Goal: Task Accomplishment & Management: Complete application form

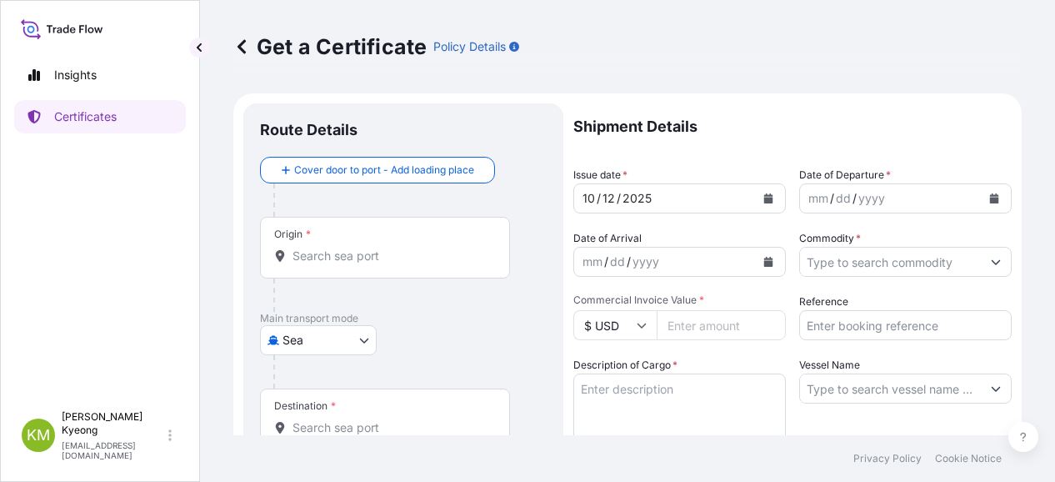
select select "Sea"
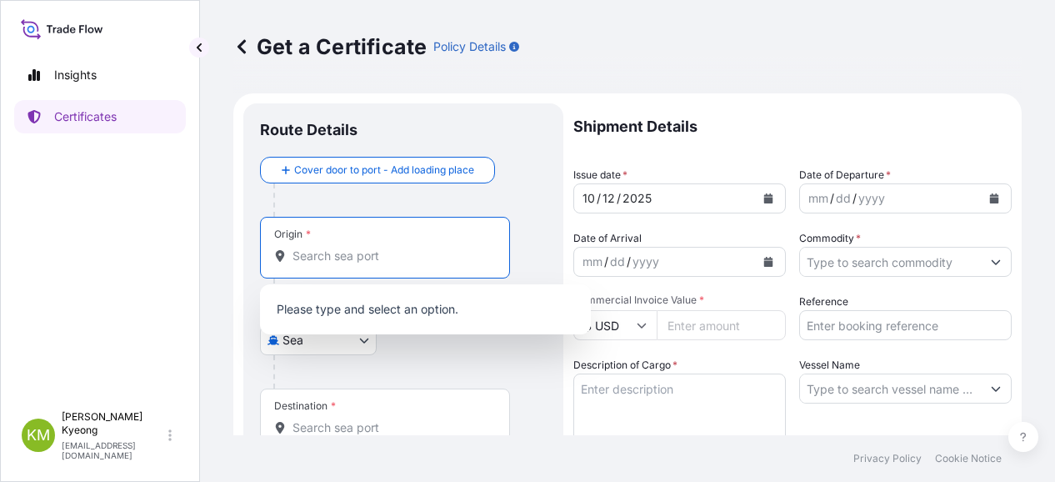
click at [380, 261] on input "Origin *" at bounding box center [390, 255] width 197 height 17
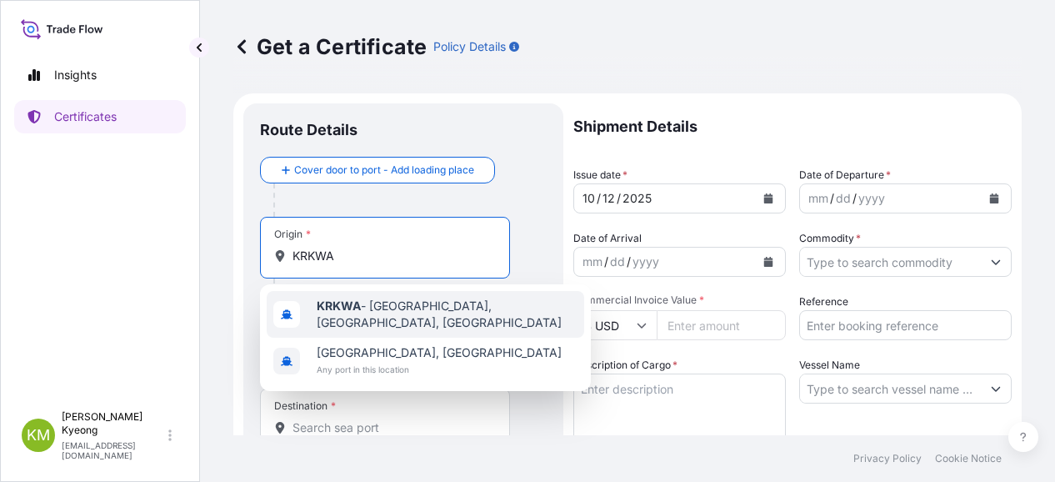
click at [355, 307] on b "KRKWA" at bounding box center [339, 305] width 44 height 14
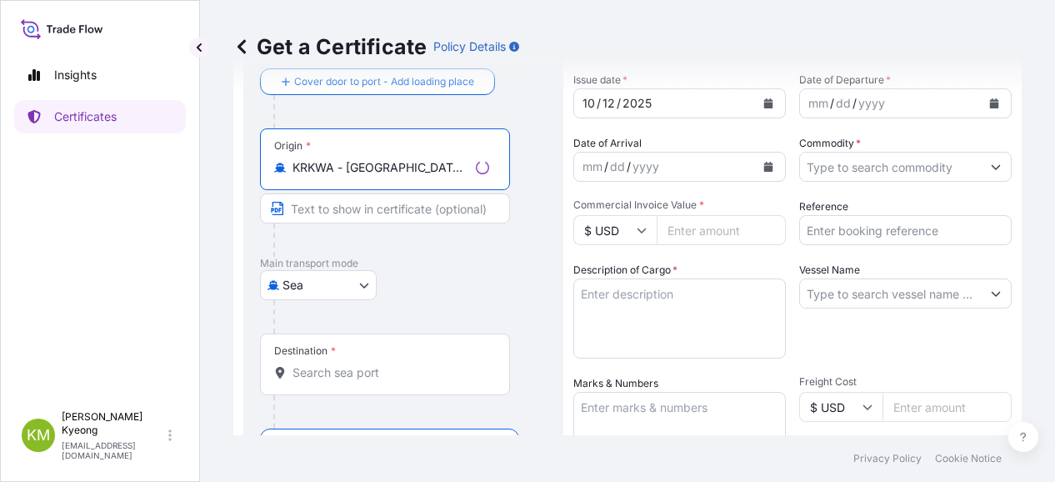
scroll to position [167, 0]
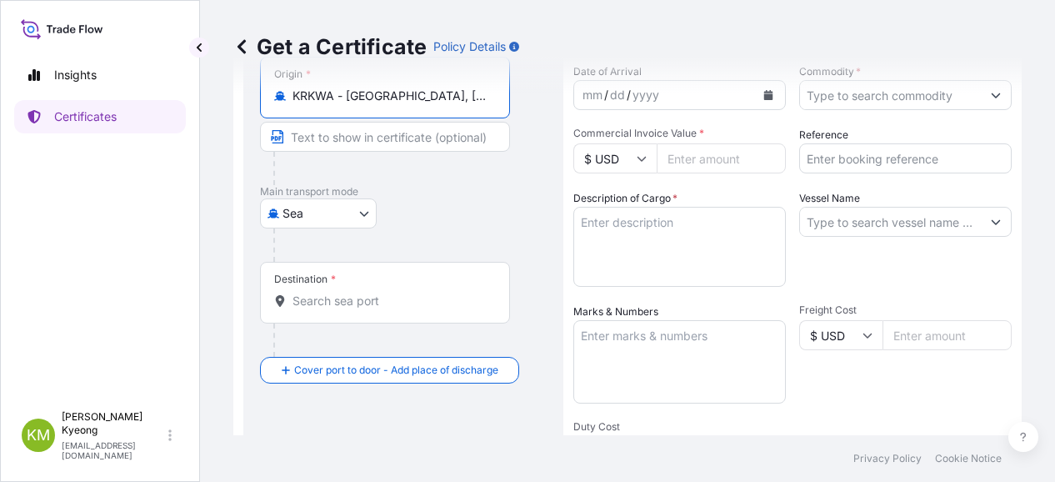
type input "KRKWA - [GEOGRAPHIC_DATA], [GEOGRAPHIC_DATA], [GEOGRAPHIC_DATA]"
click at [690, 417] on div "Shipment Details Issue date * [DATE] Date of Departure * mm / dd / yyyy Date of…" at bounding box center [792, 334] width 438 height 794
click at [365, 304] on input "Destination *" at bounding box center [390, 300] width 197 height 17
paste input "JIUJIANG"
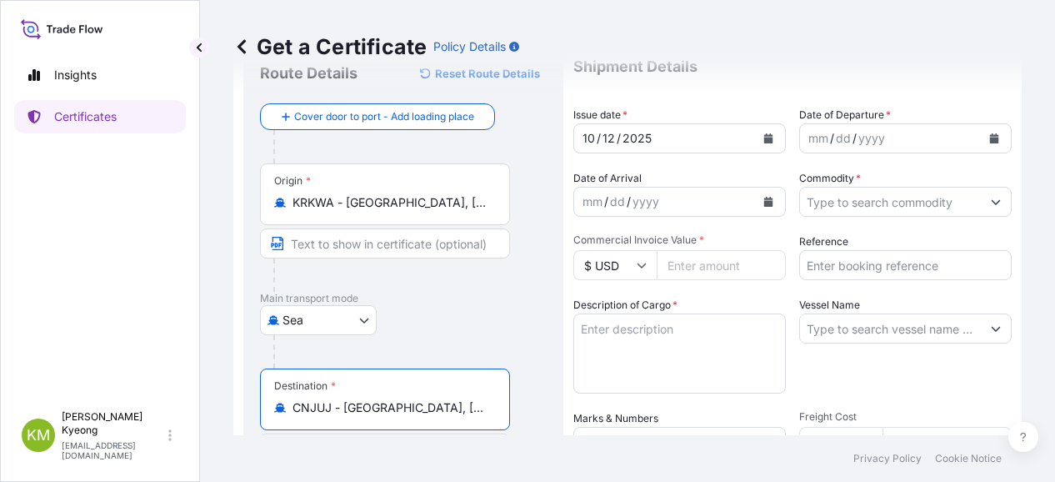
scroll to position [0, 0]
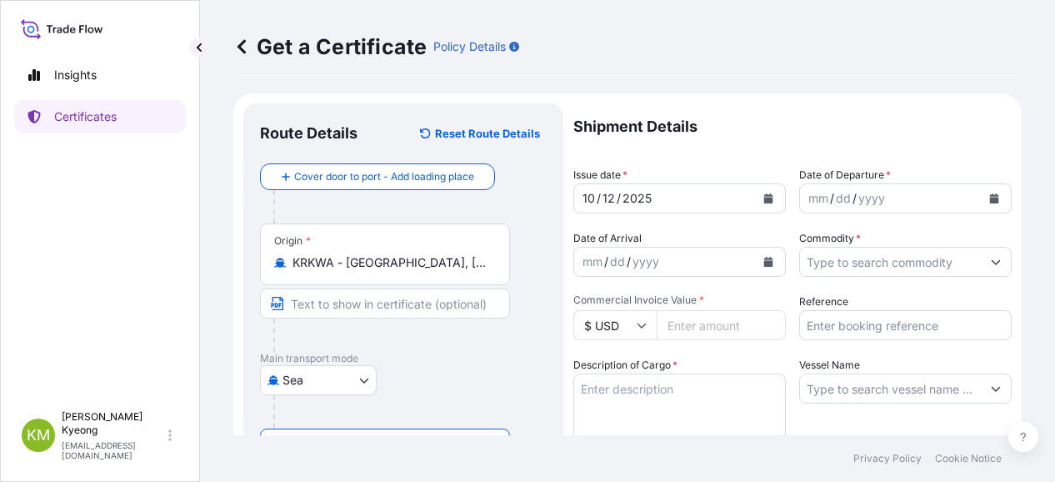
type input "CNJUJ - [GEOGRAPHIC_DATA], [GEOGRAPHIC_DATA]"
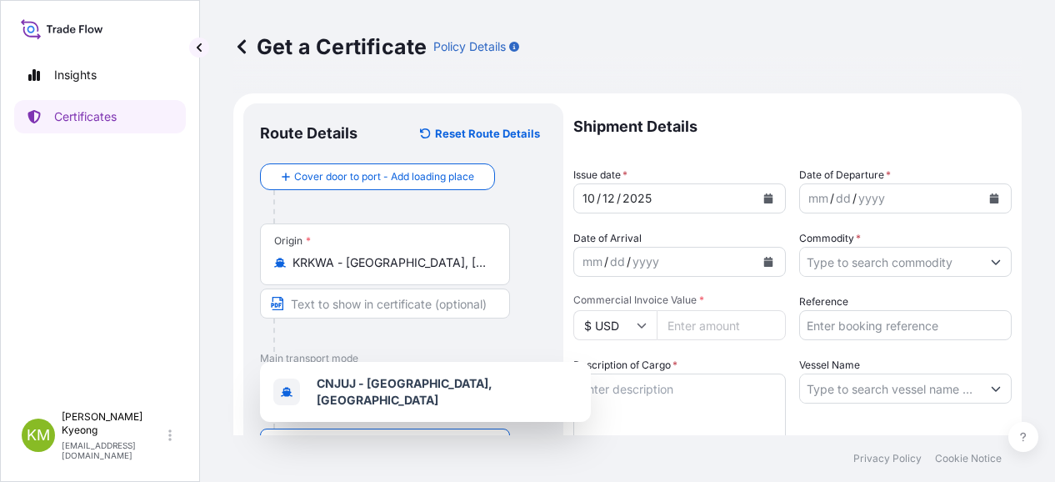
click at [981, 197] on button "Calendar" at bounding box center [994, 198] width 27 height 27
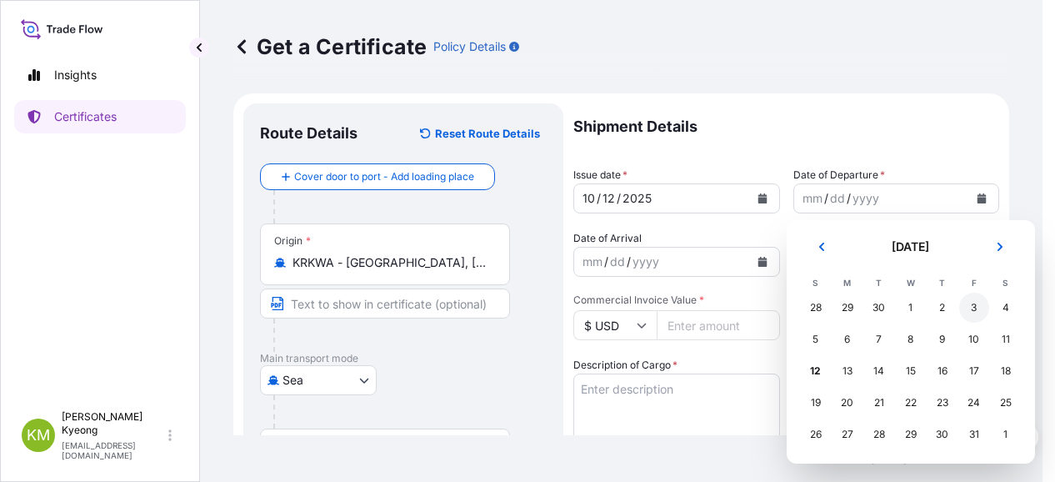
click at [967, 309] on div "3" at bounding box center [974, 307] width 30 height 30
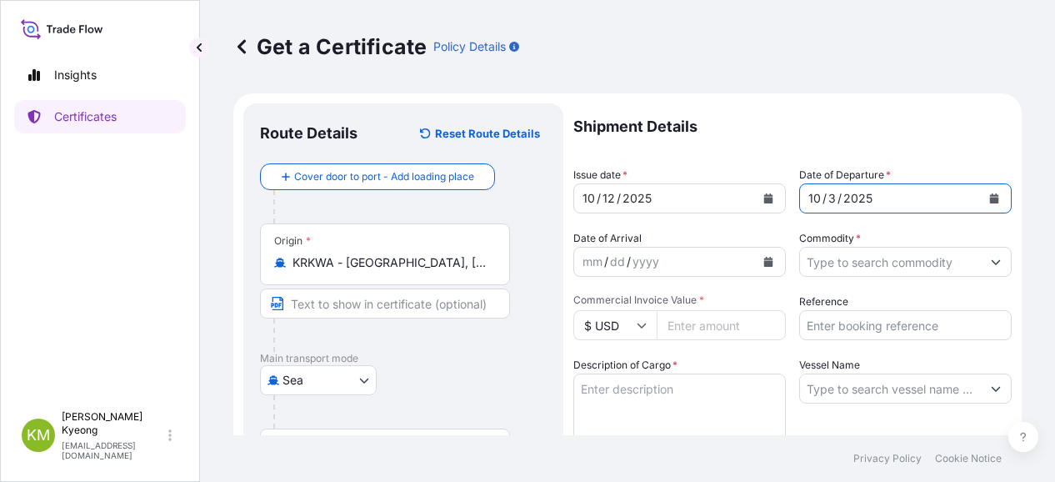
click at [823, 268] on input "Commodity *" at bounding box center [890, 262] width 181 height 30
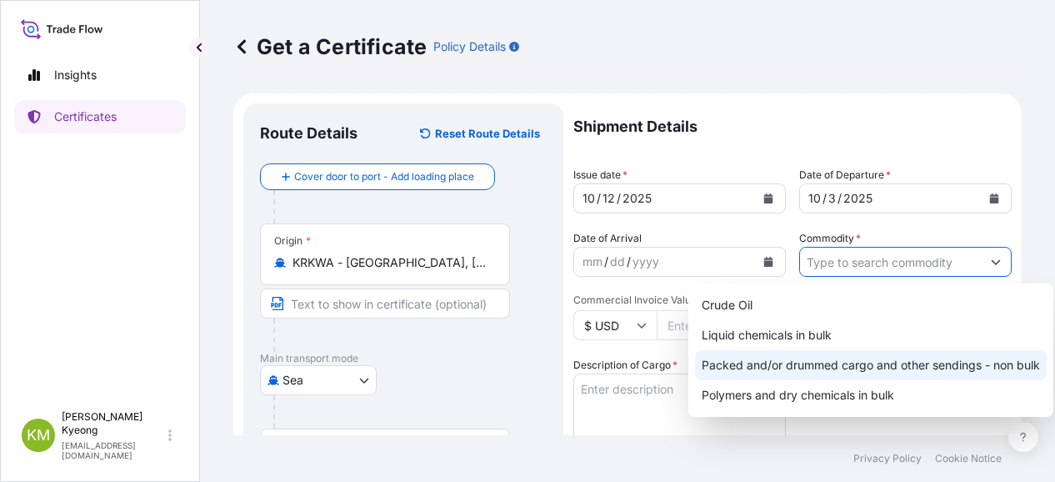
click at [803, 371] on div "Packed and/or drummed cargo and other sendings - non bulk" at bounding box center [871, 365] width 352 height 30
type input "Packed and/or drummed cargo and other sendings - non bulk"
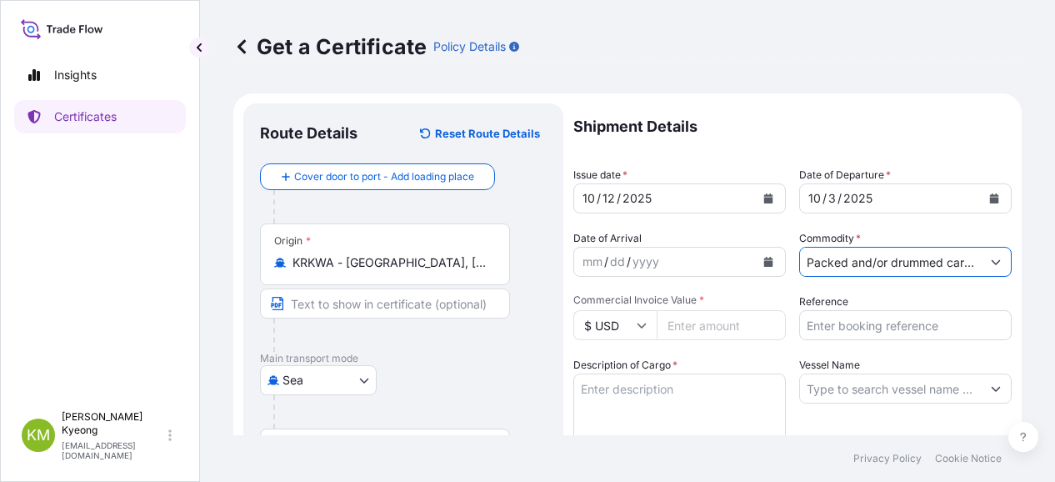
click at [707, 322] on input "Commercial Invoice Value *" at bounding box center [721, 325] width 129 height 30
click at [685, 328] on input "Commercial Invoice Value *" at bounding box center [721, 325] width 129 height 30
type input "78696"
click at [748, 382] on textarea "Description of Cargo *" at bounding box center [679, 413] width 212 height 80
drag, startPoint x: 230, startPoint y: 327, endPoint x: 238, endPoint y: 327, distance: 8.4
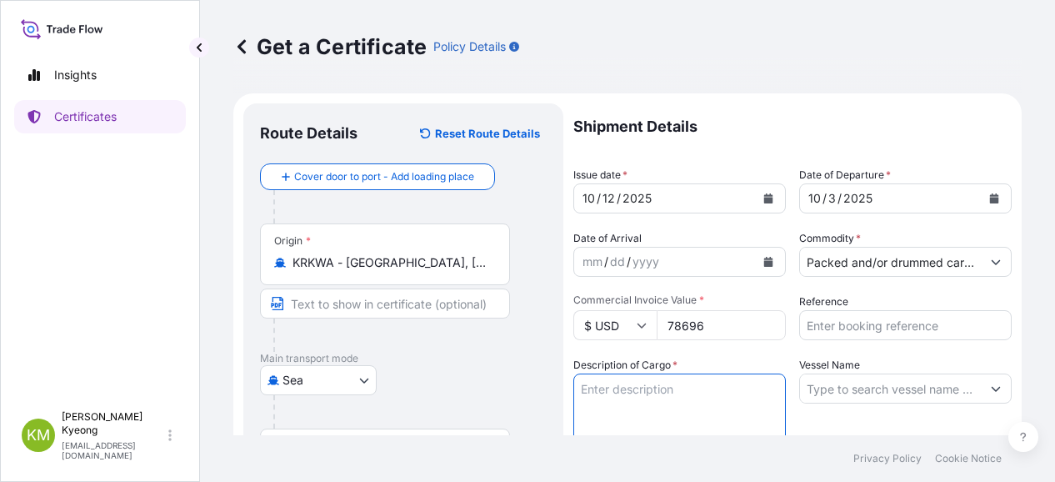
click at [230, 327] on div "Get a Certificate Policy Details Route Details Reset Route Details Cover door t…" at bounding box center [627, 217] width 855 height 435
click at [638, 390] on textarea "Description of Cargo *" at bounding box center [679, 413] width 212 height 80
paste textarea "POLYPROPYLENE HP461Y QTY:72MT"
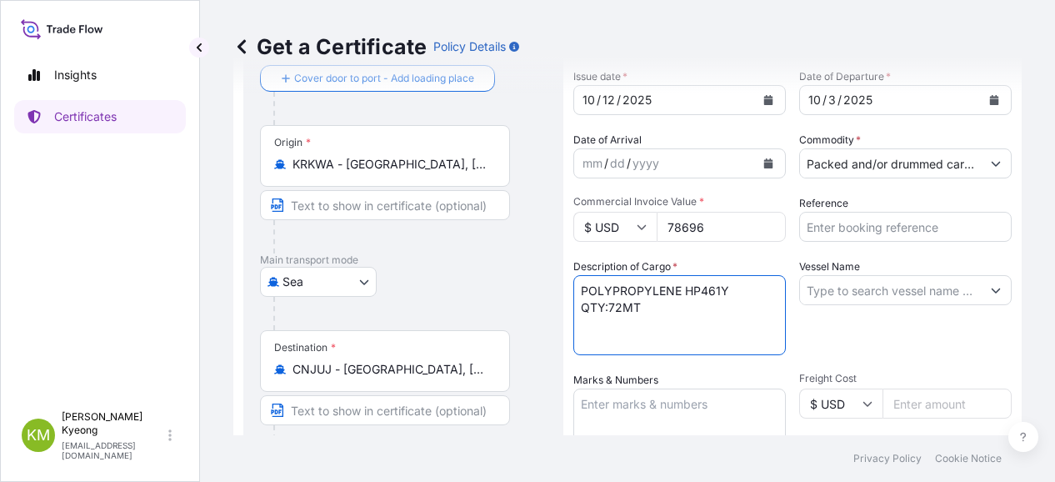
scroll to position [333, 0]
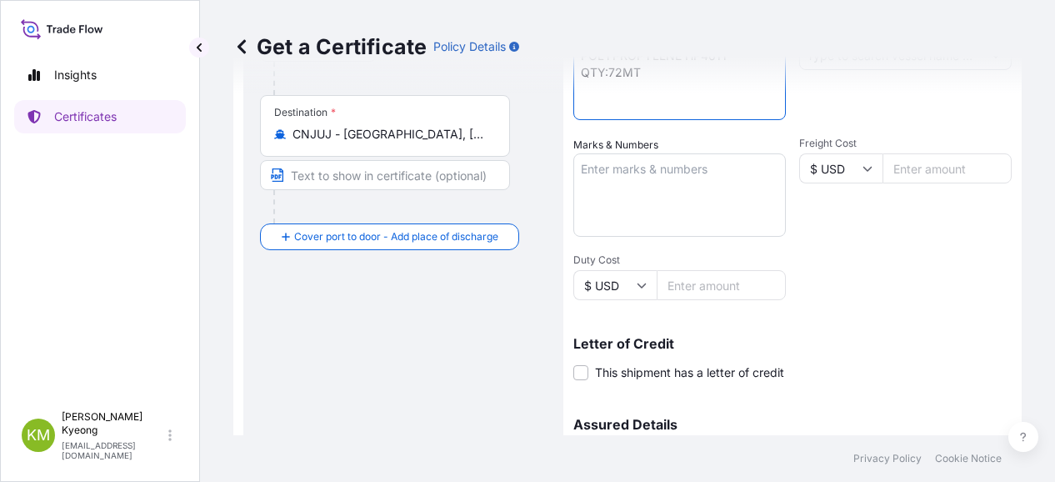
type textarea "POLYPROPYLENE HP461Y QTY:72MT"
click at [625, 184] on textarea "Marks & Numbers" at bounding box center [679, 194] width 212 height 83
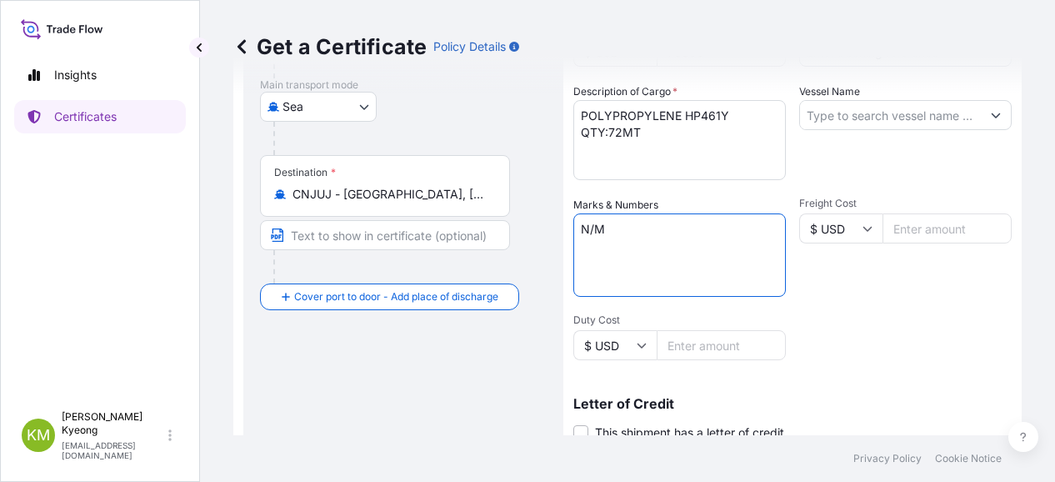
scroll to position [250, 0]
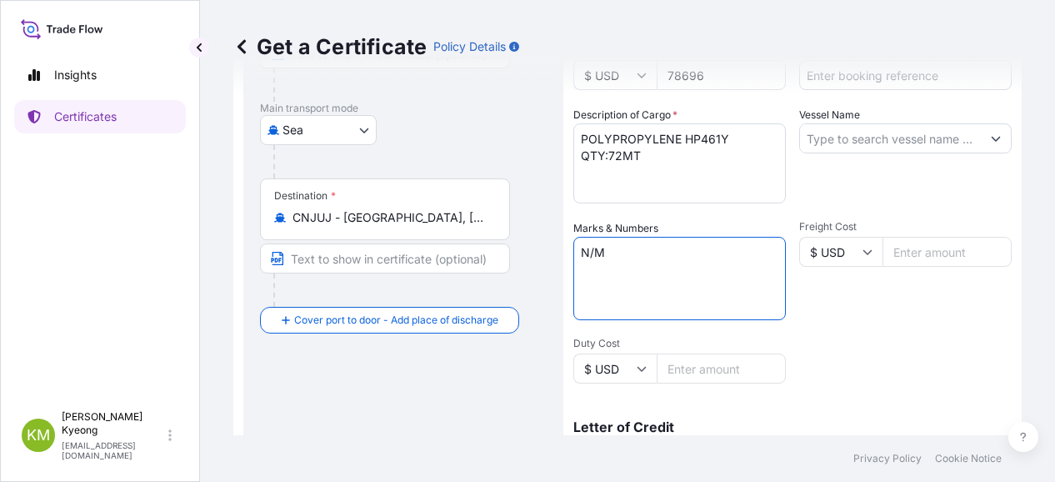
type textarea "N/M"
click at [228, 266] on div "Get a Certificate Policy Details Route Details Reset Route Details Cover door t…" at bounding box center [627, 217] width 855 height 435
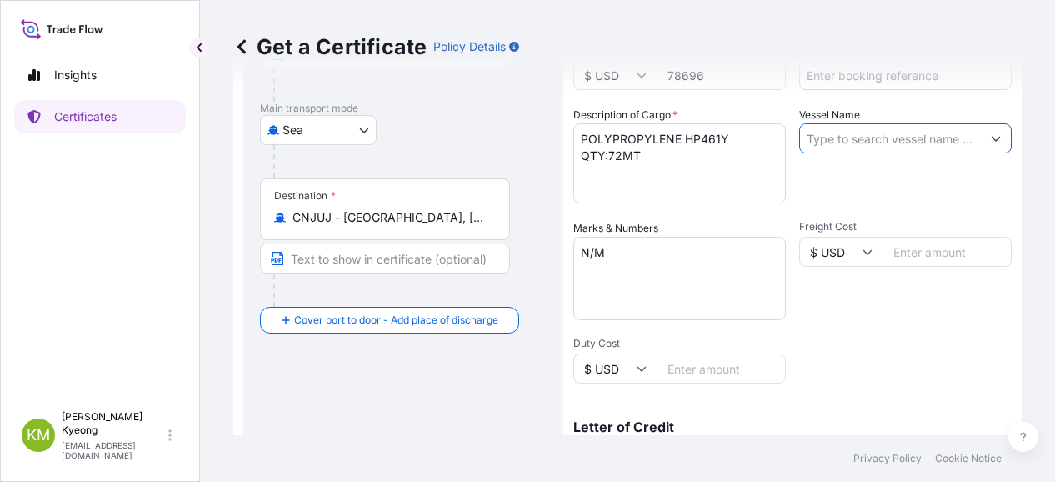
click at [887, 132] on input "Vessel Name" at bounding box center [890, 138] width 181 height 30
paste input "SKY CHALLENGE 2511S"
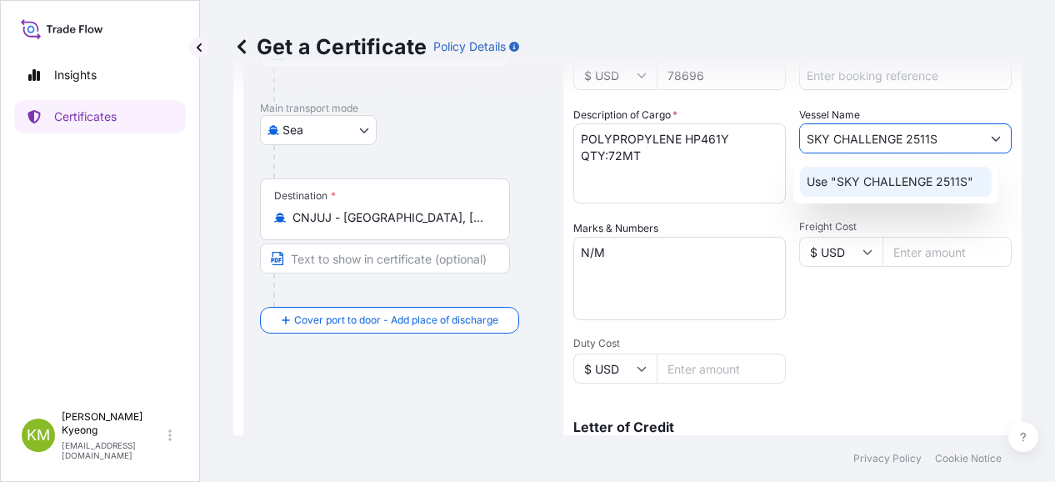
click at [897, 187] on p "Use "SKY CHALLENGE 2511S"" at bounding box center [890, 181] width 167 height 17
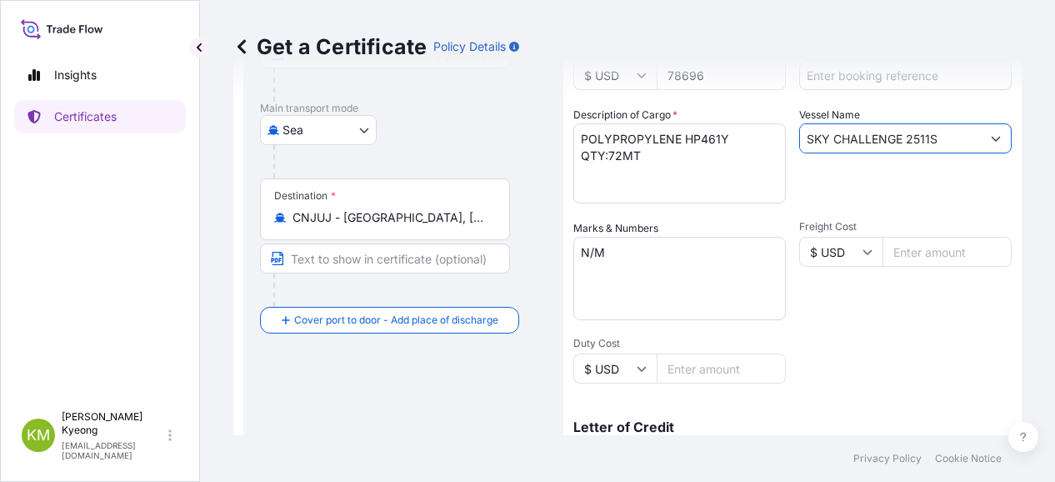
type input "SKY CHALLENGE 2511S"
click at [862, 193] on div "Vessel Name SKY CHALLENGE 2511S" at bounding box center [905, 155] width 212 height 97
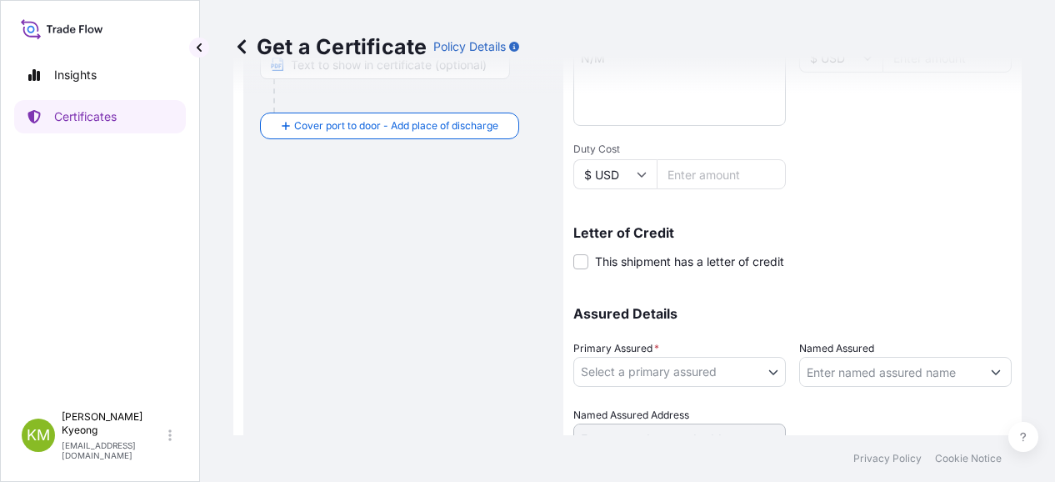
scroll to position [518, 0]
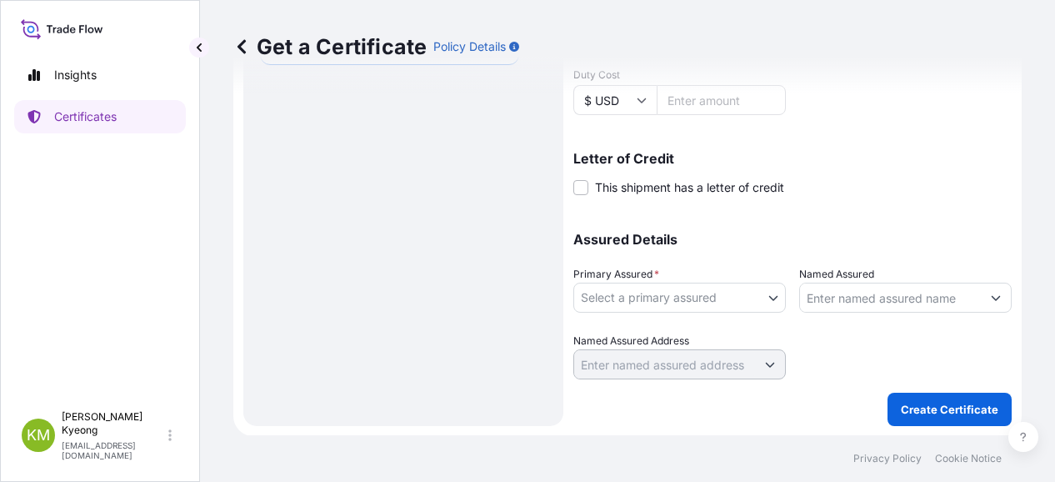
click at [650, 301] on body "0 options available. 1 option available. Insights Certificates [PERSON_NAME] Mi…" at bounding box center [527, 241] width 1055 height 482
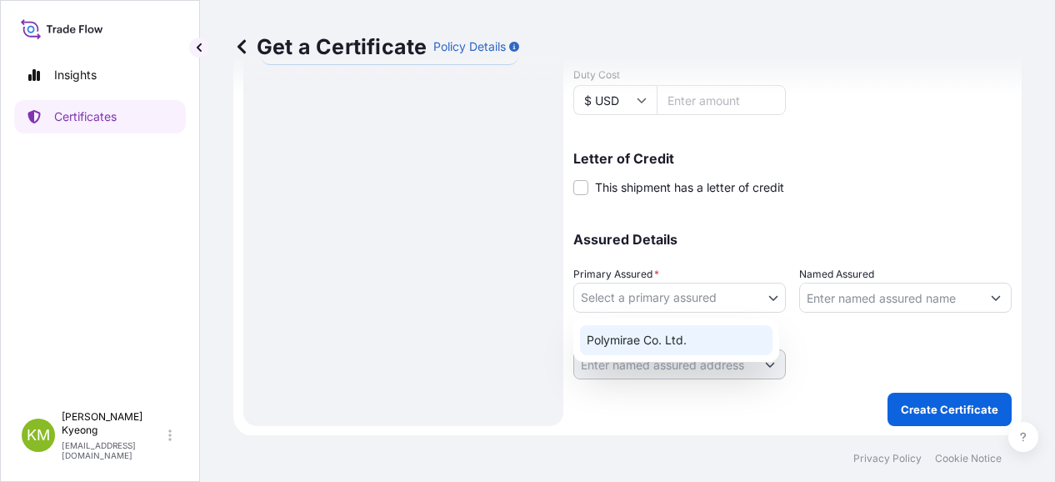
click at [659, 339] on div "Polymirae Co. Ltd." at bounding box center [676, 340] width 192 height 30
select select "32021"
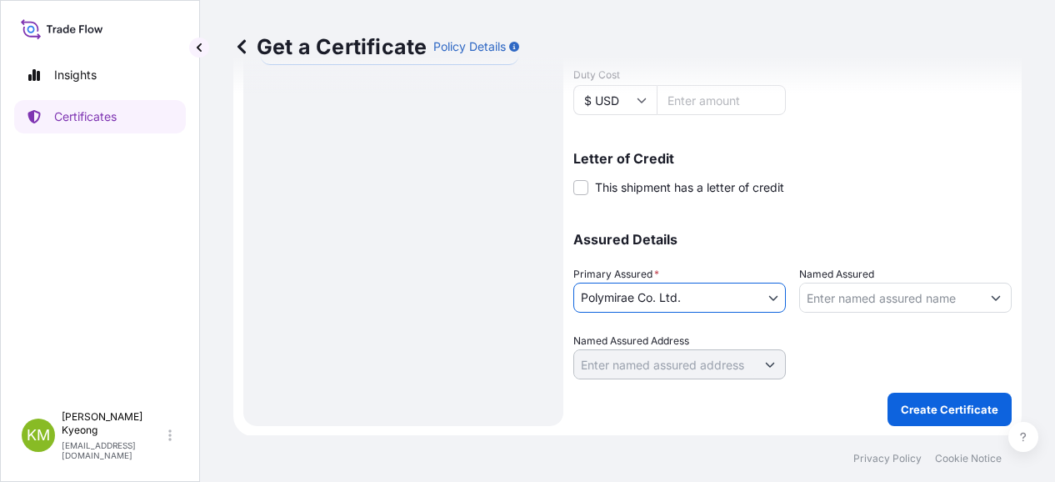
click at [818, 289] on input "Named Assured" at bounding box center [890, 297] width 181 height 30
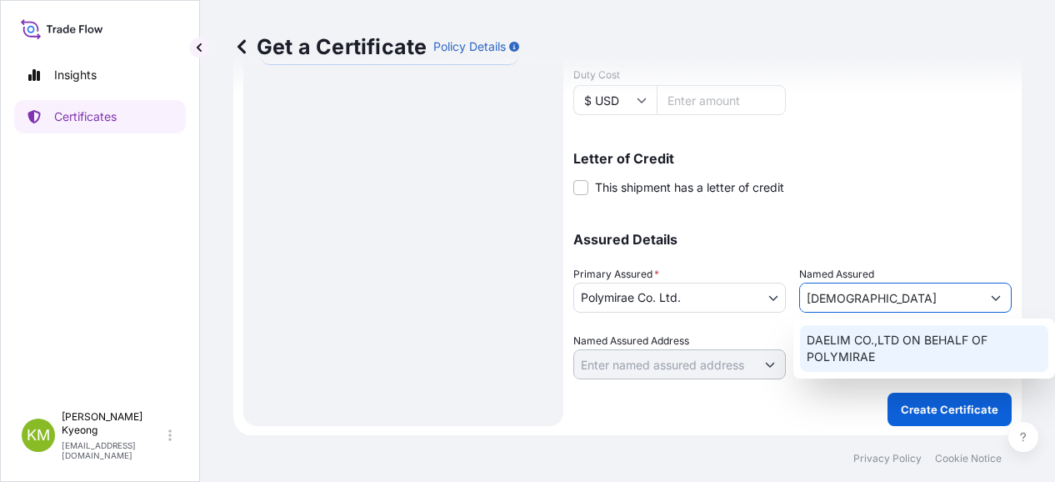
click at [823, 342] on span "DAELIM CO.,LTD ON BEHALF OF POLYMIRAE" at bounding box center [924, 348] width 235 height 33
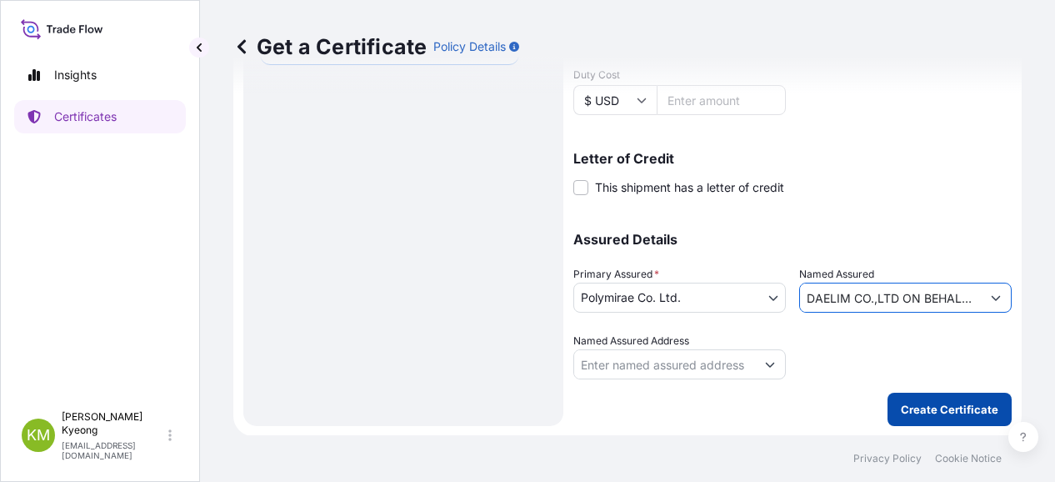
type input "DAELIM CO.,LTD ON BEHALF OF POLYMIRAE"
click at [905, 409] on p "Create Certificate" at bounding box center [949, 409] width 97 height 17
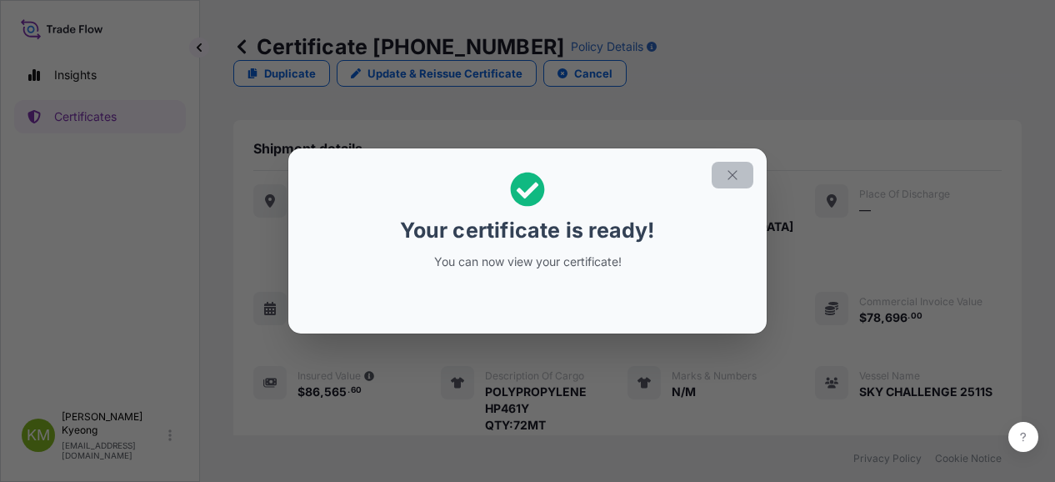
click at [727, 172] on icon "button" at bounding box center [732, 174] width 15 height 15
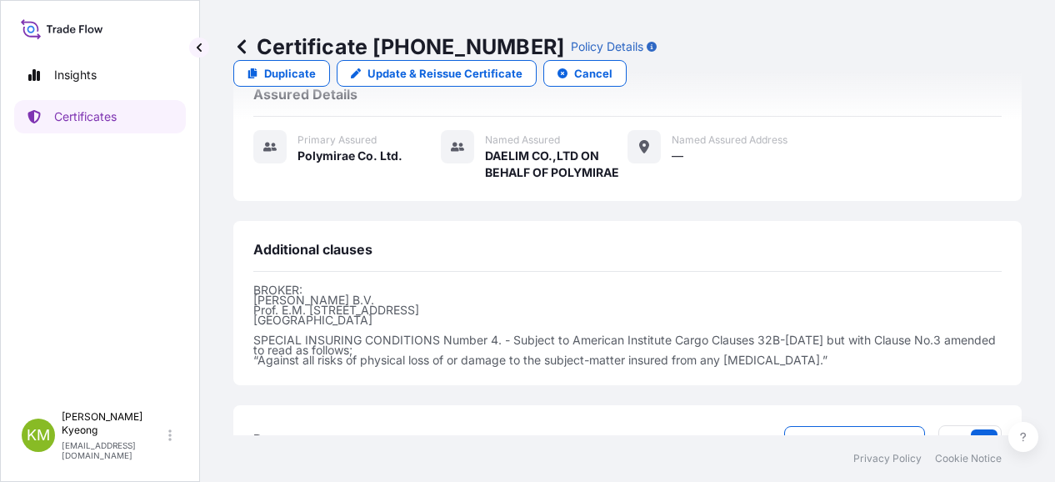
scroll to position [561, 0]
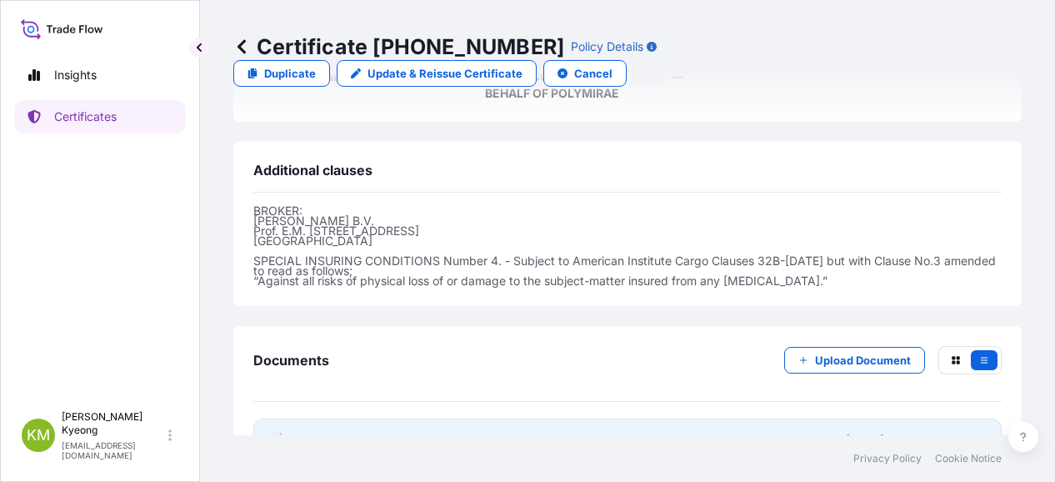
click at [341, 432] on span "Certificate" at bounding box center [327, 440] width 60 height 17
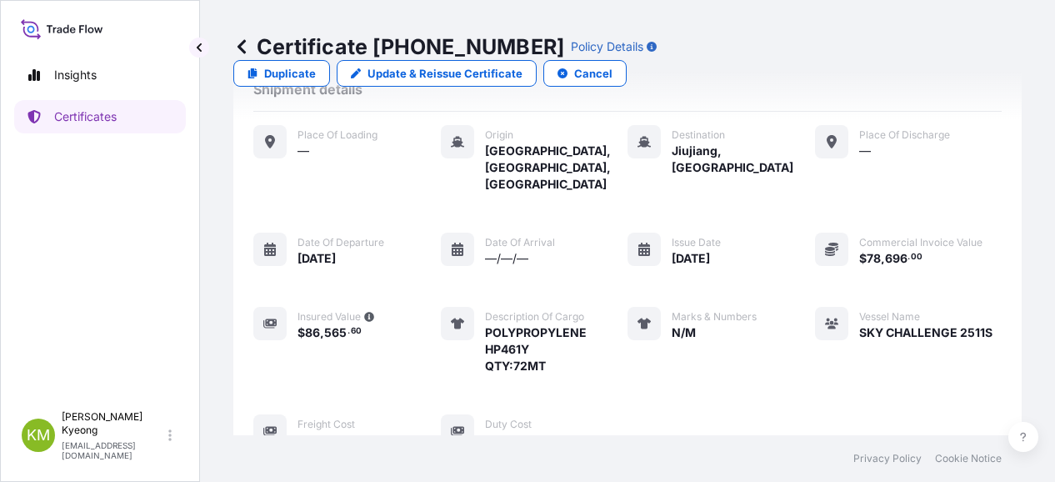
scroll to position [0, 0]
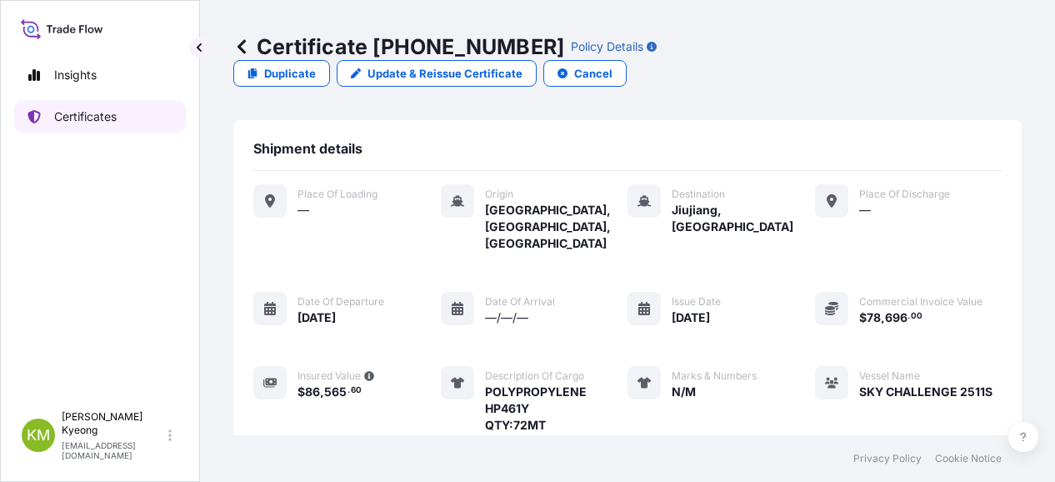
click at [79, 119] on p "Certificates" at bounding box center [85, 116] width 62 height 17
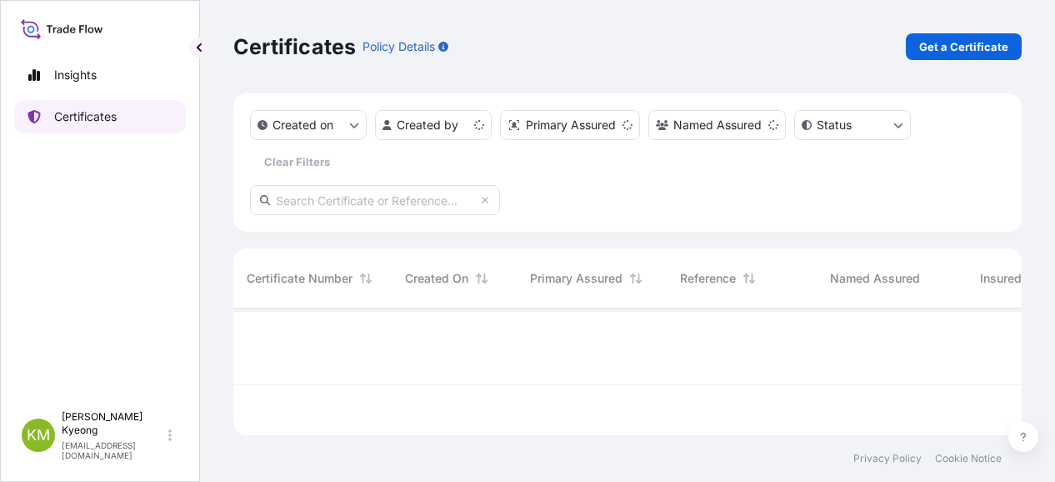
scroll to position [123, 775]
click at [988, 47] on p "Get a Certificate" at bounding box center [963, 46] width 89 height 17
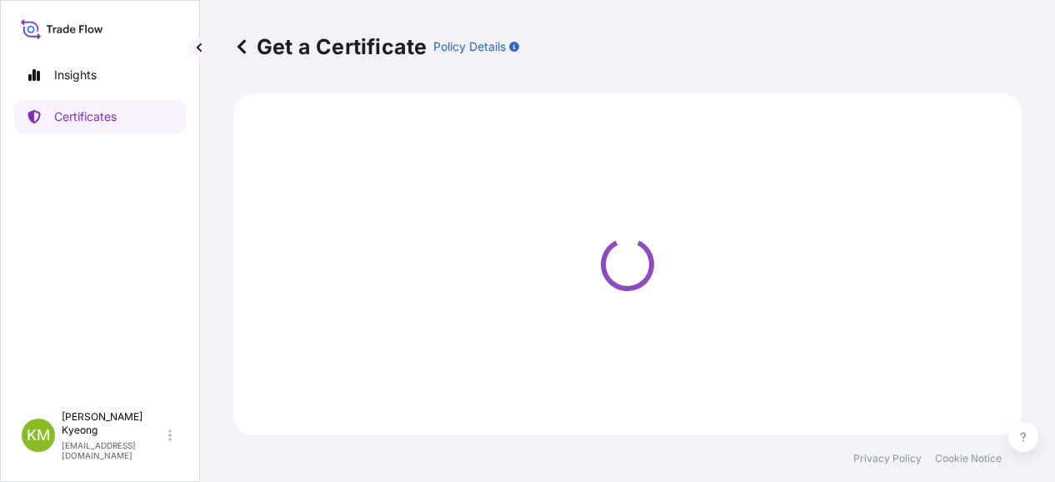
select select "Sea"
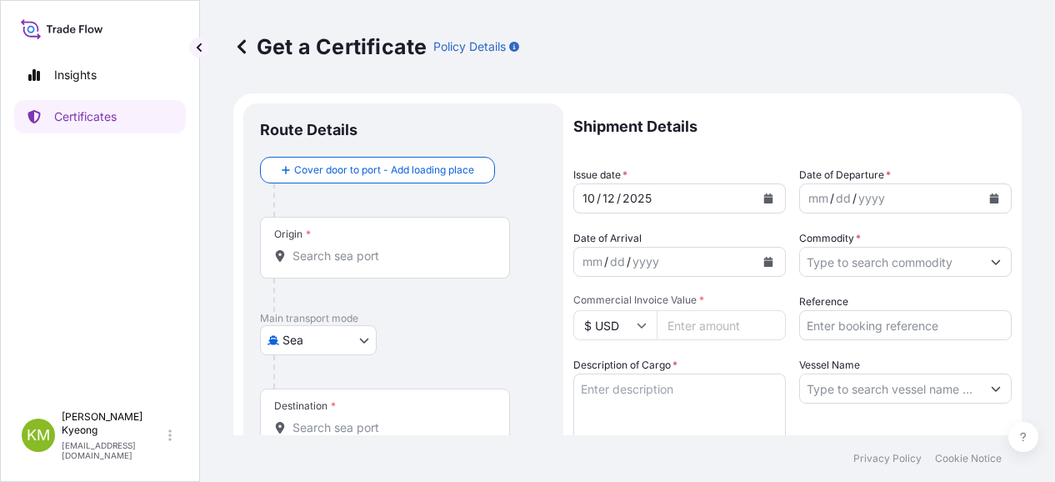
drag, startPoint x: 1020, startPoint y: 220, endPoint x: 997, endPoint y: 223, distance: 23.6
click at [1018, 220] on div "Get a Certificate Policy Details Route Details Cover door to port - Add loading…" at bounding box center [627, 217] width 855 height 435
click at [332, 252] on input "Origin *" at bounding box center [390, 255] width 197 height 17
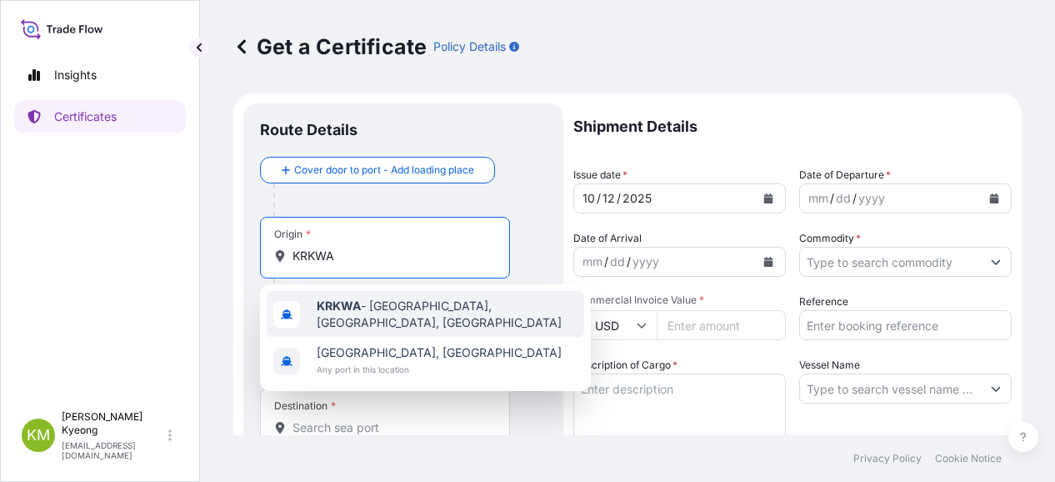
click at [362, 314] on span "KRKWA - [GEOGRAPHIC_DATA], [GEOGRAPHIC_DATA], [GEOGRAPHIC_DATA]" at bounding box center [447, 313] width 261 height 33
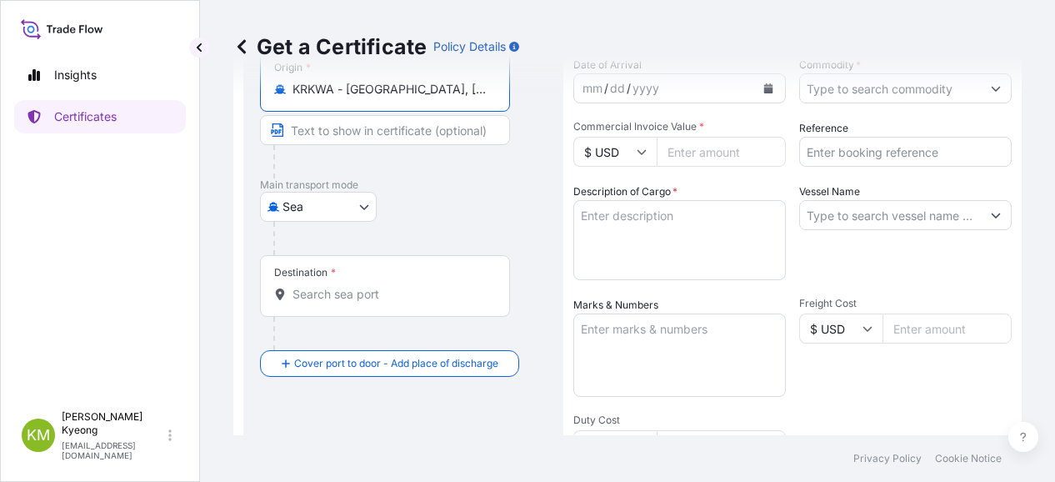
scroll to position [333, 0]
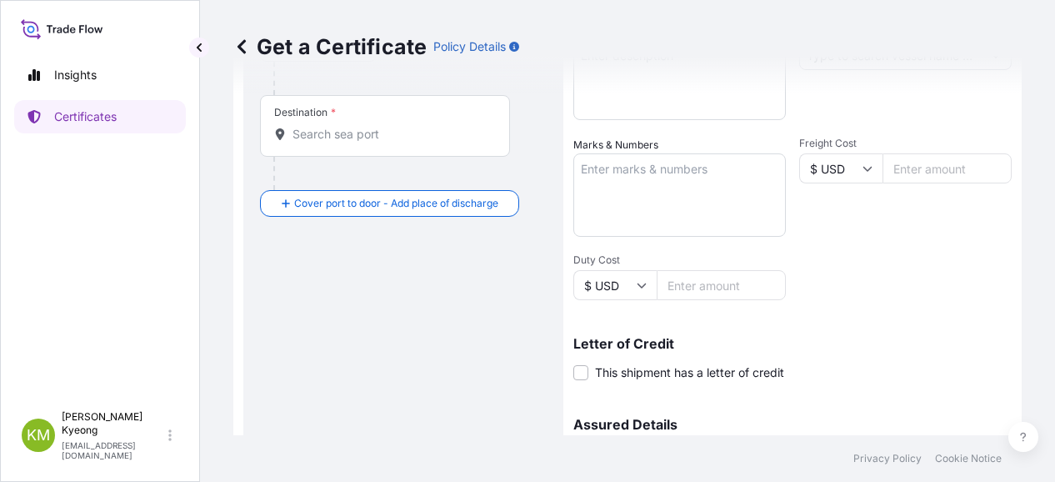
type input "KRKWA - [GEOGRAPHIC_DATA], [GEOGRAPHIC_DATA], [GEOGRAPHIC_DATA]"
click at [348, 134] on input "Destination *" at bounding box center [390, 134] width 197 height 17
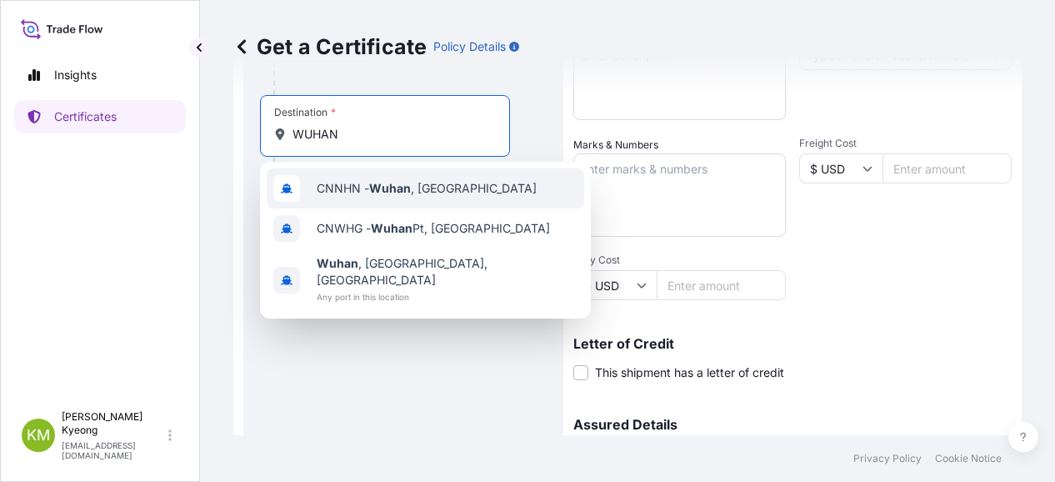
click at [372, 200] on div "CNNHN - Wuhan , [GEOGRAPHIC_DATA]" at bounding box center [425, 188] width 317 height 40
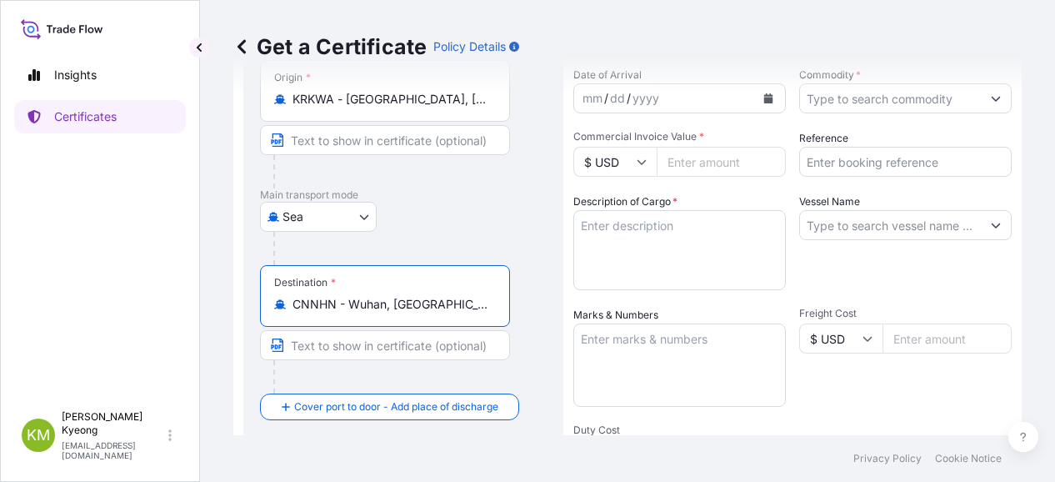
scroll to position [0, 0]
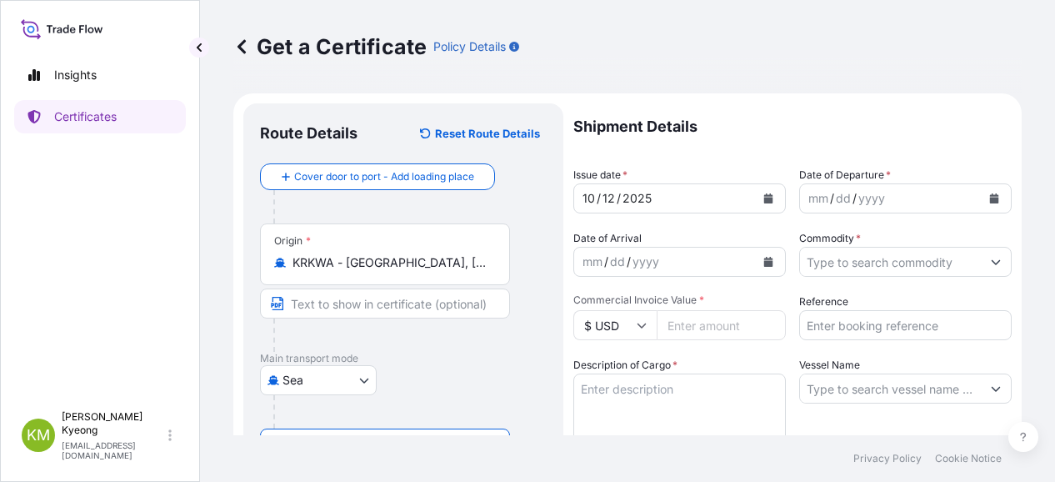
type input "CNNHN - Wuhan, [GEOGRAPHIC_DATA]"
click at [405, 449] on footer "Privacy Policy Cookie Notice" at bounding box center [627, 458] width 855 height 47
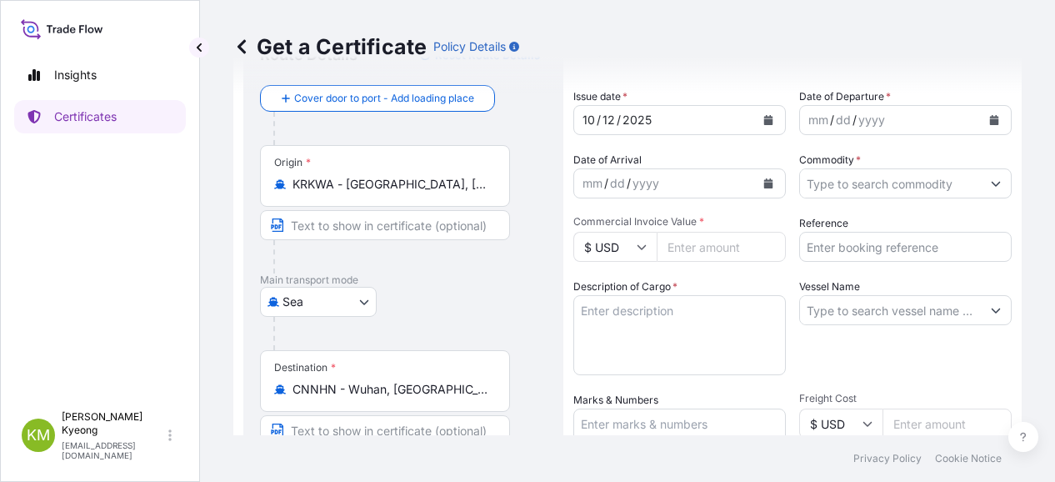
scroll to position [167, 0]
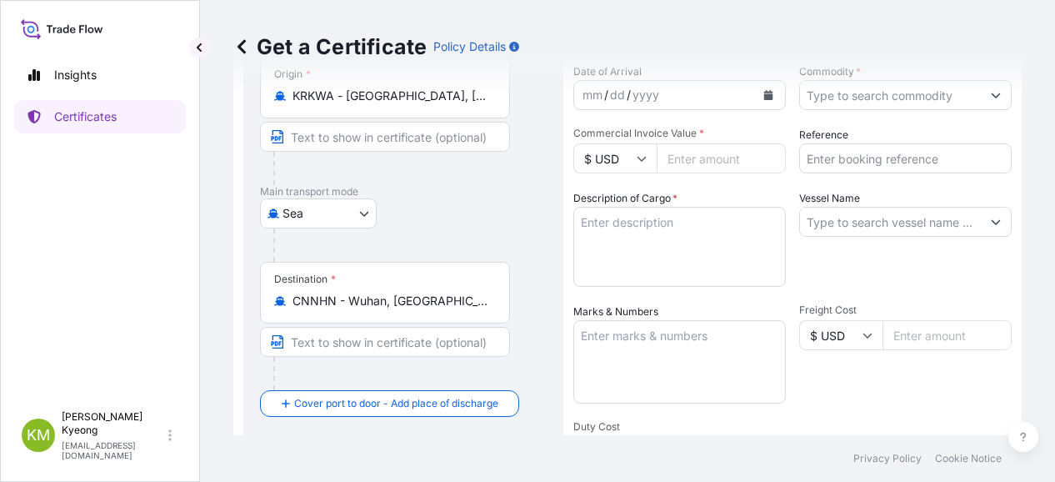
click at [845, 227] on input "Vessel Name" at bounding box center [890, 222] width 181 height 30
paste input "KMTC INCHEON /2509S"
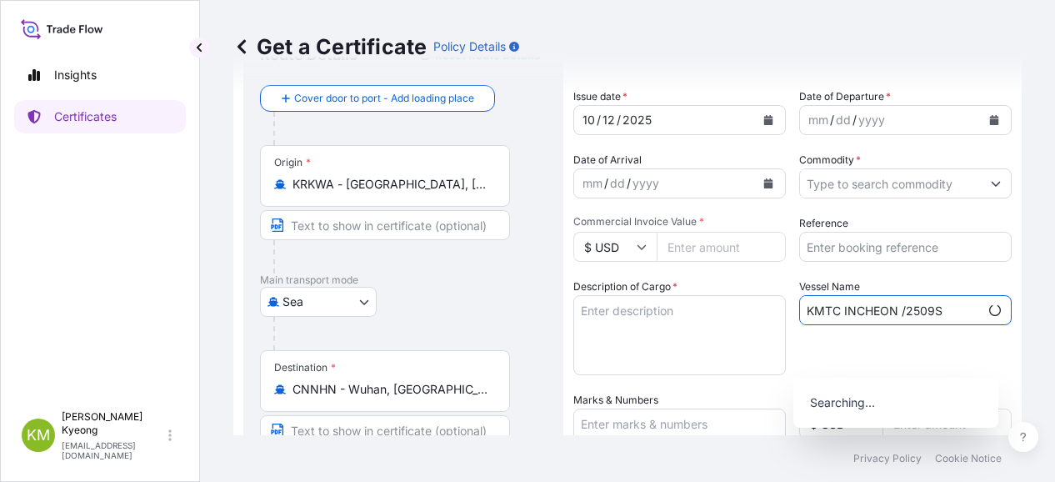
scroll to position [0, 0]
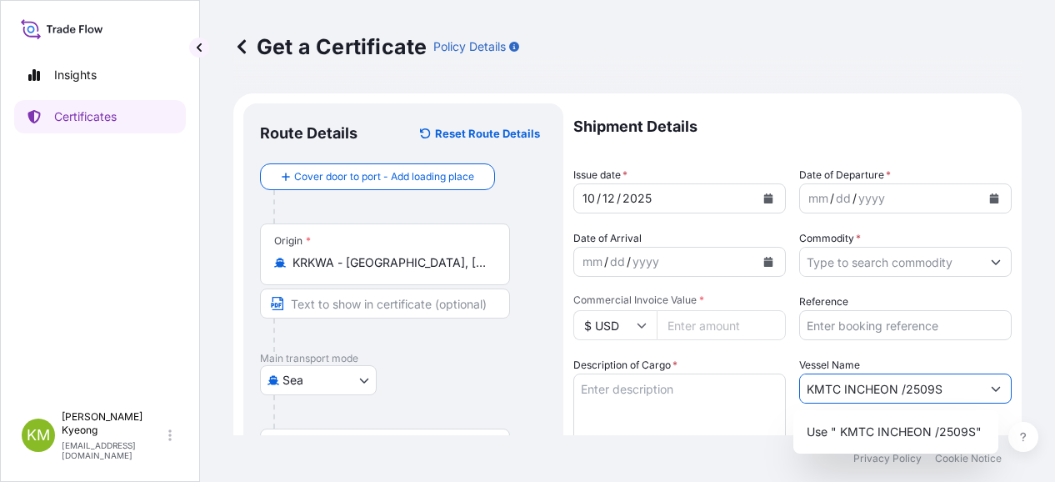
type input "KMTC INCHEON /2509S"
click at [990, 197] on icon "Calendar" at bounding box center [994, 198] width 9 height 10
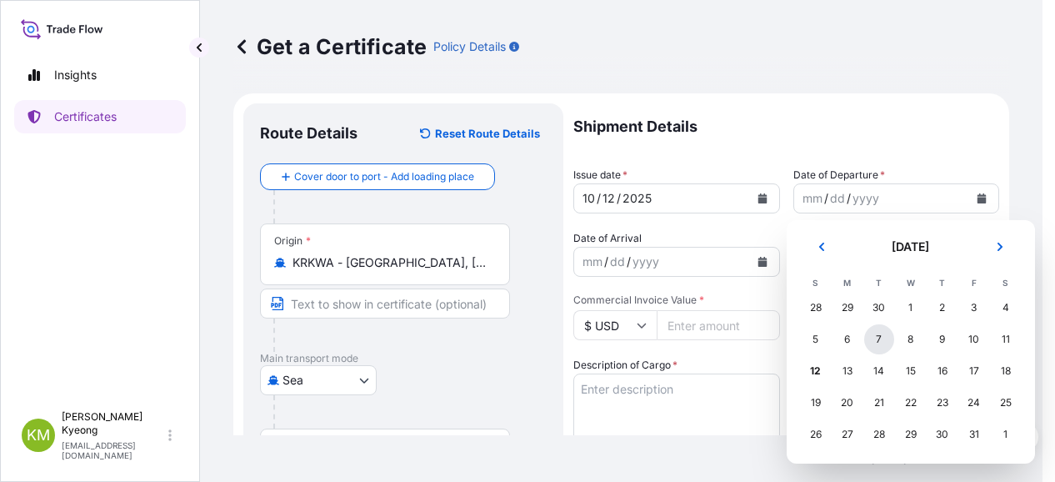
click at [884, 342] on div "7" at bounding box center [879, 339] width 30 height 30
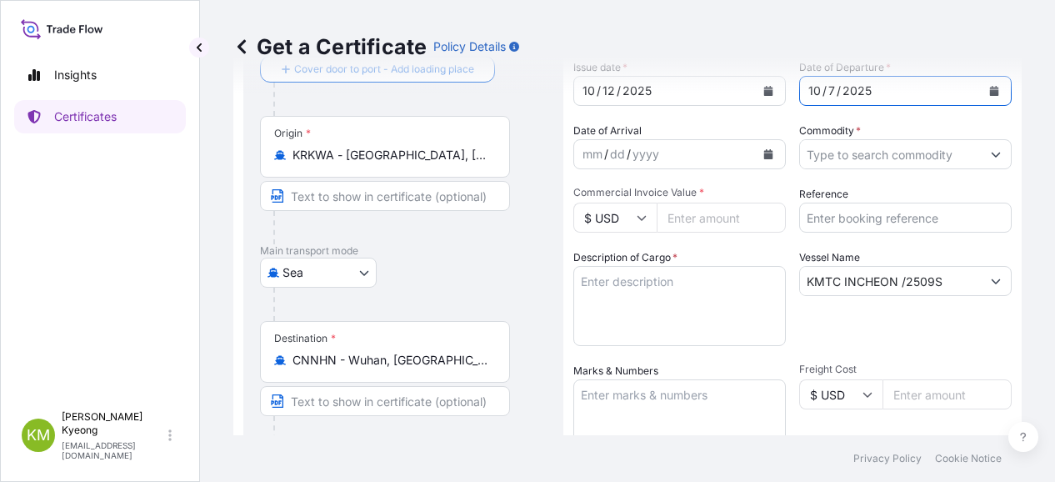
scroll to position [167, 0]
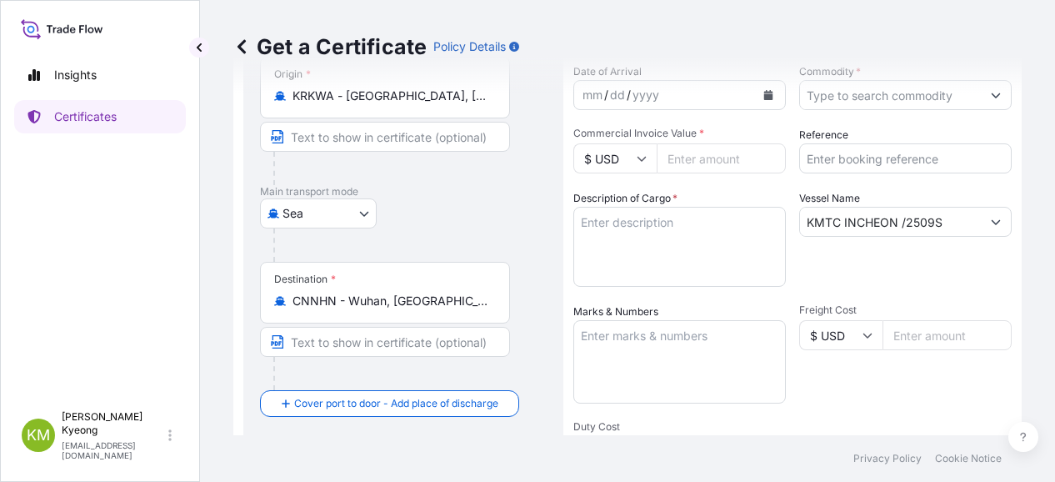
click at [692, 161] on input "Commercial Invoice Value *" at bounding box center [721, 158] width 129 height 30
type input "68640"
click at [662, 244] on textarea "Description of Cargo *" at bounding box center [679, 247] width 212 height 80
paste textarea "POLYPROPYLENE YH461Y 48 MT H.S.CODE: 3902.10.0000"
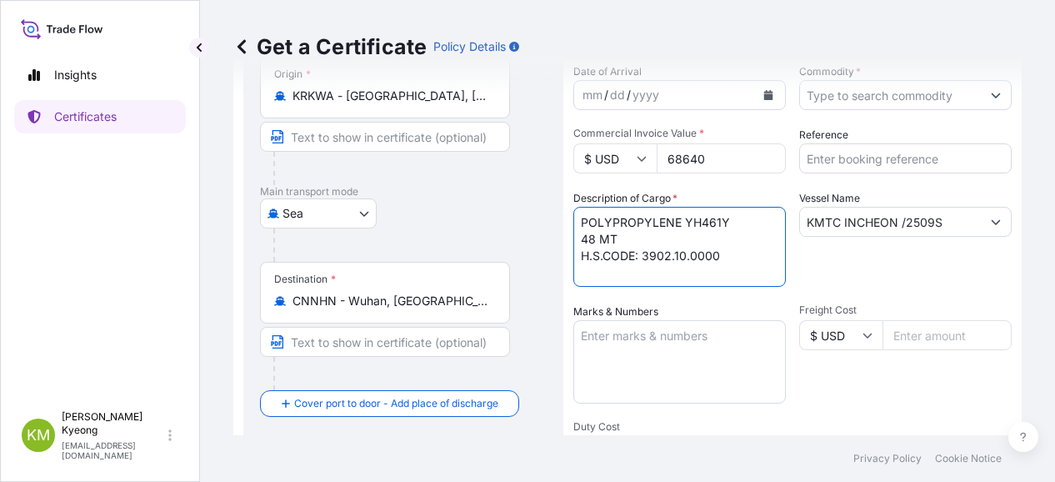
type textarea "POLYPROPYLENE YH461Y 48 MT H.S.CODE: 3902.10.0000"
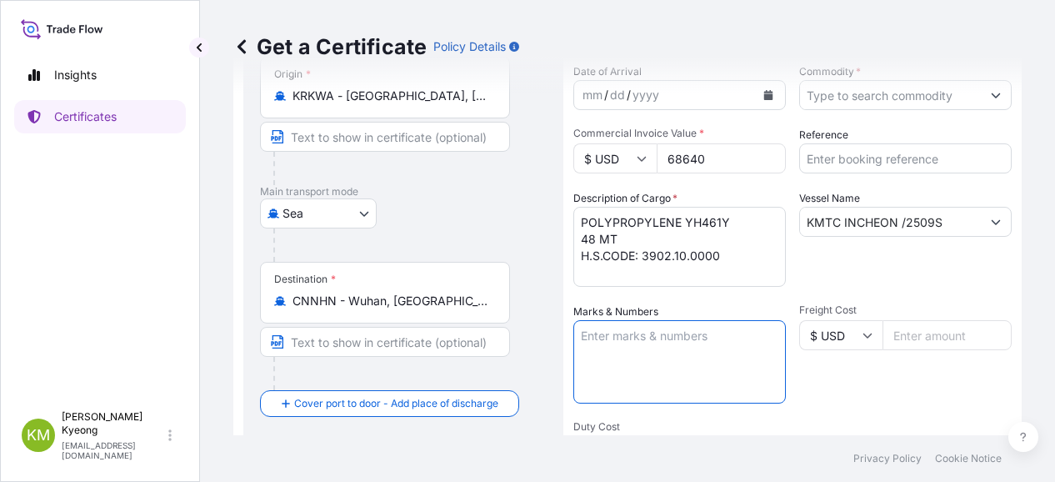
click at [626, 344] on textarea "Marks & Numbers" at bounding box center [679, 361] width 212 height 83
type textarea "N/M"
click at [896, 377] on div "Freight Cost $ USD" at bounding box center [905, 353] width 212 height 100
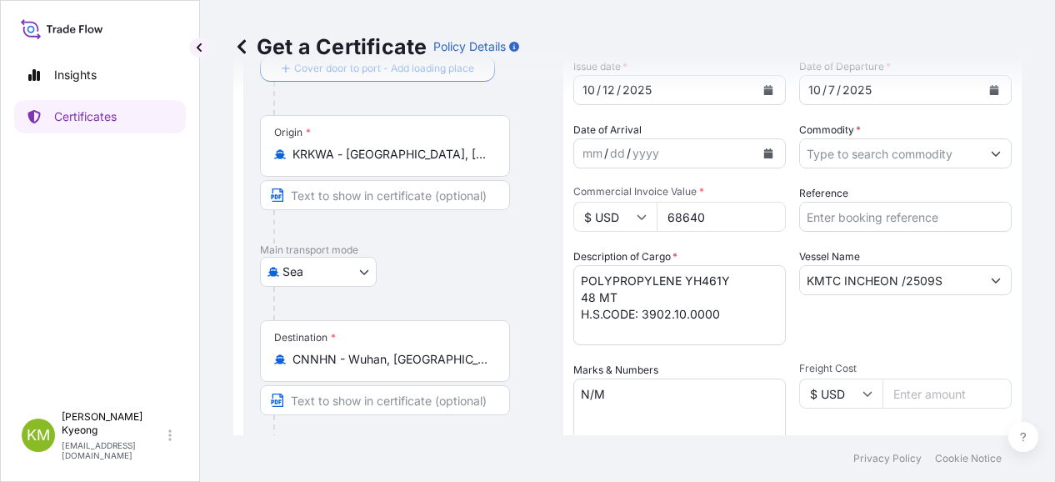
scroll to position [83, 0]
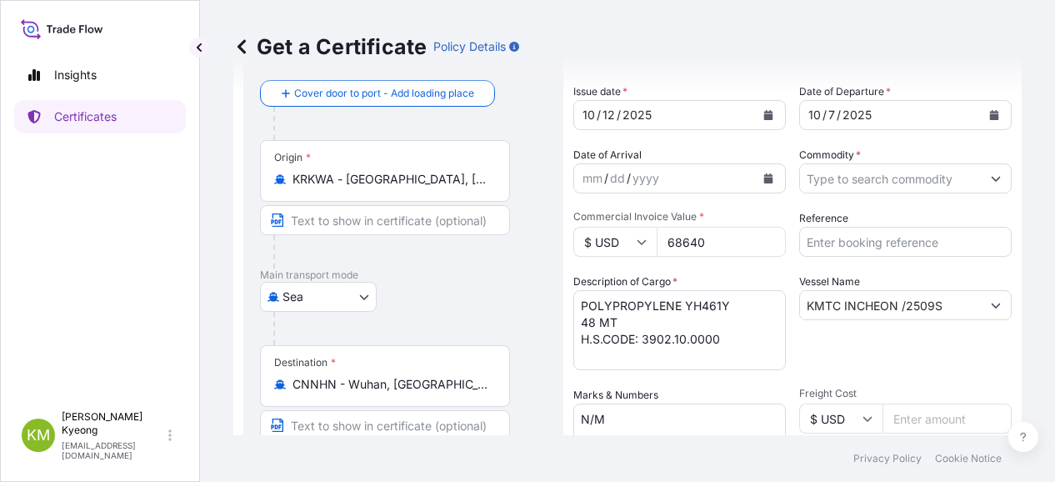
click at [857, 181] on input "Commodity *" at bounding box center [890, 178] width 181 height 30
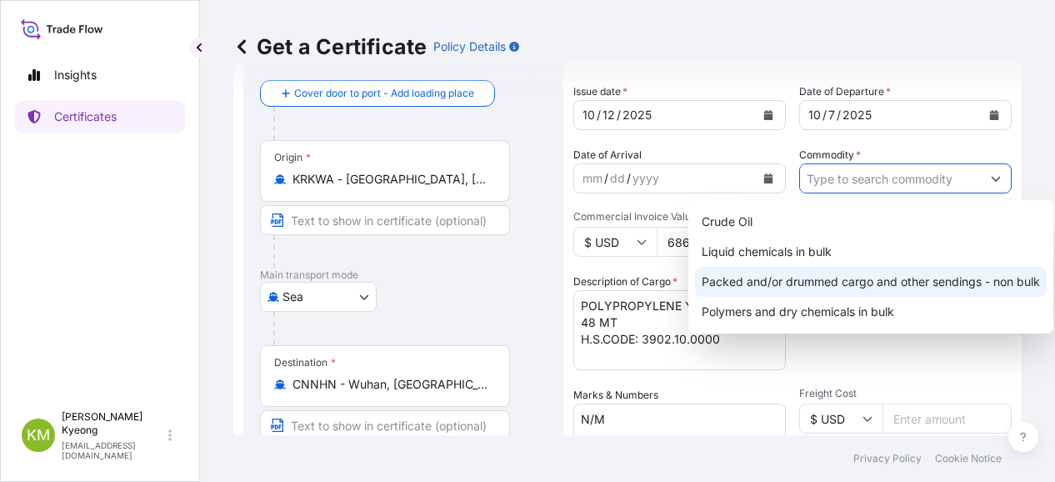
click at [885, 284] on div "Packed and/or drummed cargo and other sendings - non bulk" at bounding box center [871, 282] width 352 height 30
type input "Packed and/or drummed cargo and other sendings - non bulk"
click at [927, 283] on div "Packed and/or drummed cargo and other sendings - non bulk" at bounding box center [871, 282] width 352 height 30
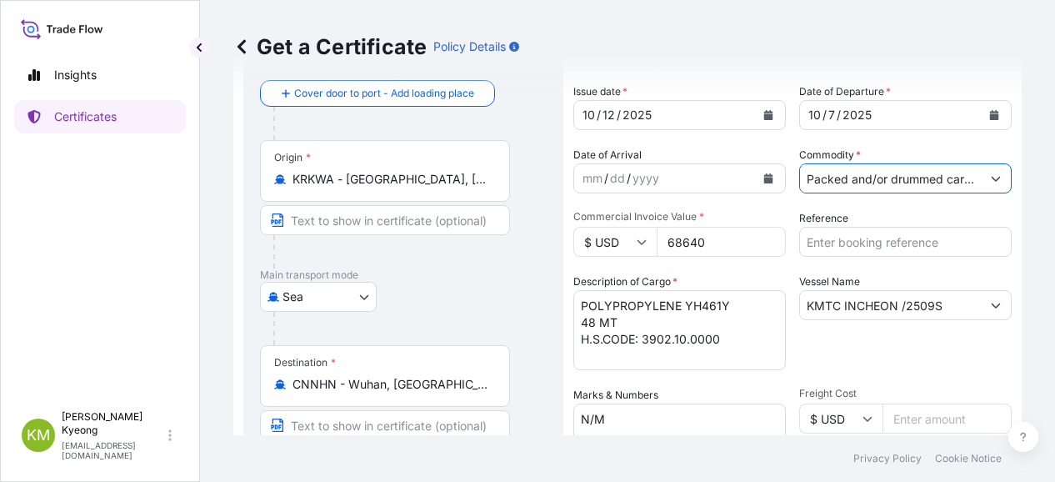
click at [877, 246] on input "Reference" at bounding box center [905, 242] width 212 height 30
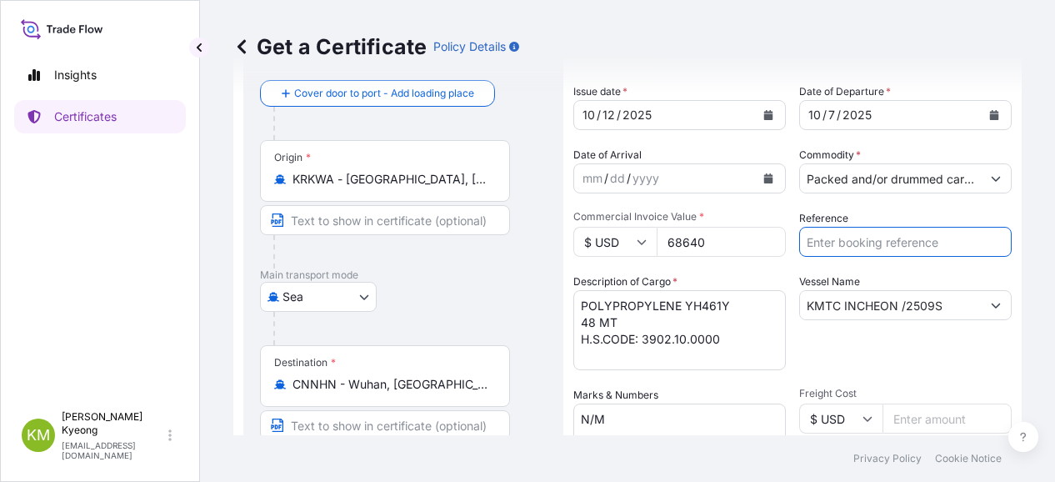
paste input "2336288"
type input "2336288"
click at [863, 362] on div "Vessel Name KMTC INCHEON /2509S" at bounding box center [905, 321] width 212 height 97
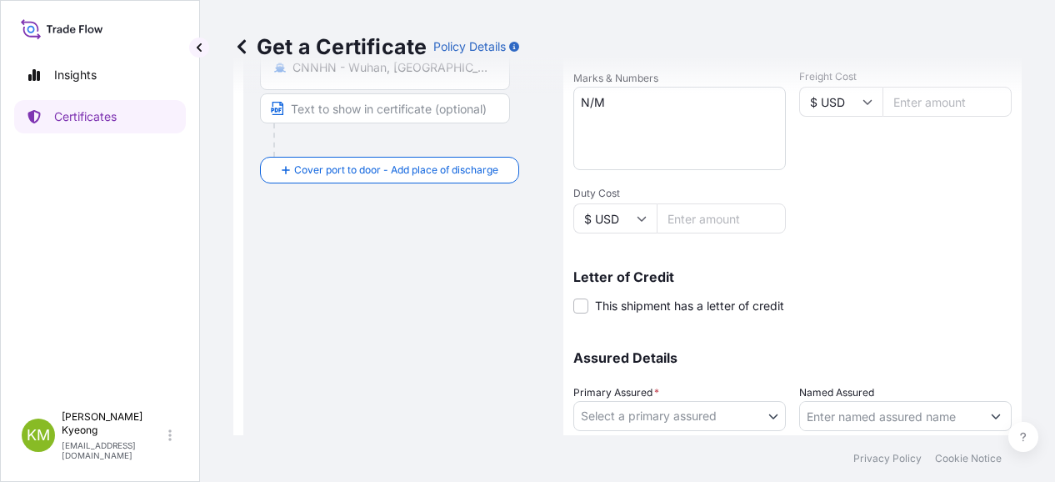
scroll to position [500, 0]
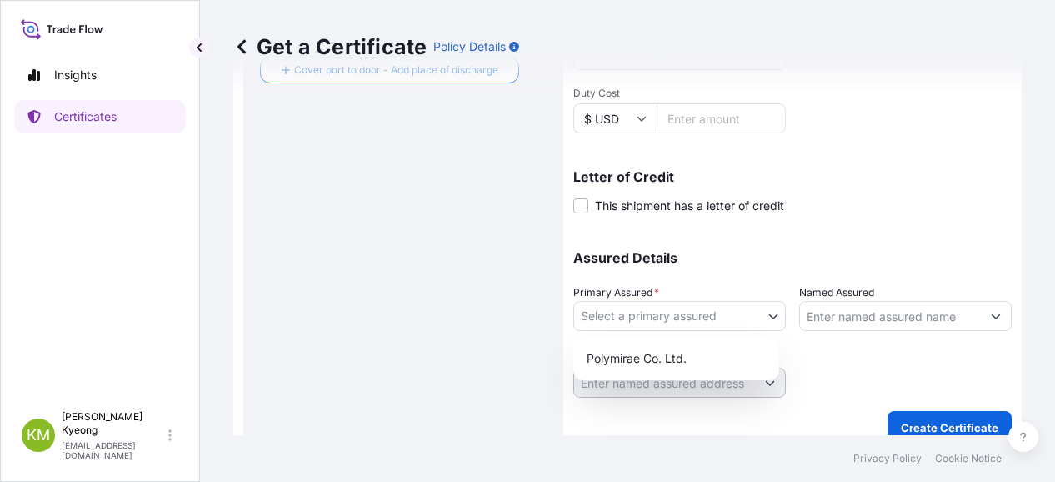
click at [637, 312] on body "Insights Certificates [PERSON_NAME] Min [PERSON_NAME] [EMAIL_ADDRESS][DOMAIN_NA…" at bounding box center [527, 241] width 1055 height 482
click at [645, 357] on div "Polymirae Co. Ltd." at bounding box center [676, 358] width 192 height 30
select select "32021"
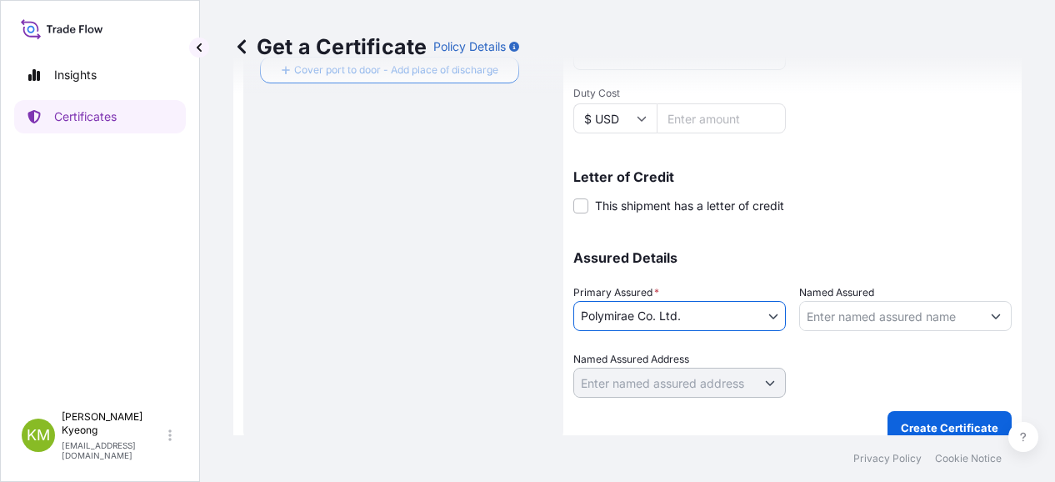
click at [850, 313] on input "Named Assured" at bounding box center [890, 316] width 181 height 30
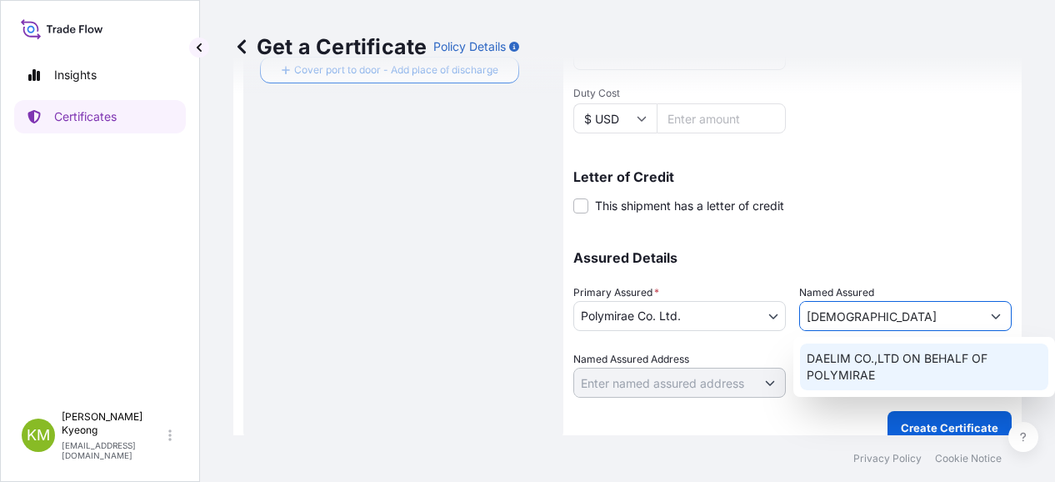
click at [862, 369] on span "DAELIM CO.,LTD ON BEHALF OF POLYMIRAE" at bounding box center [924, 366] width 235 height 33
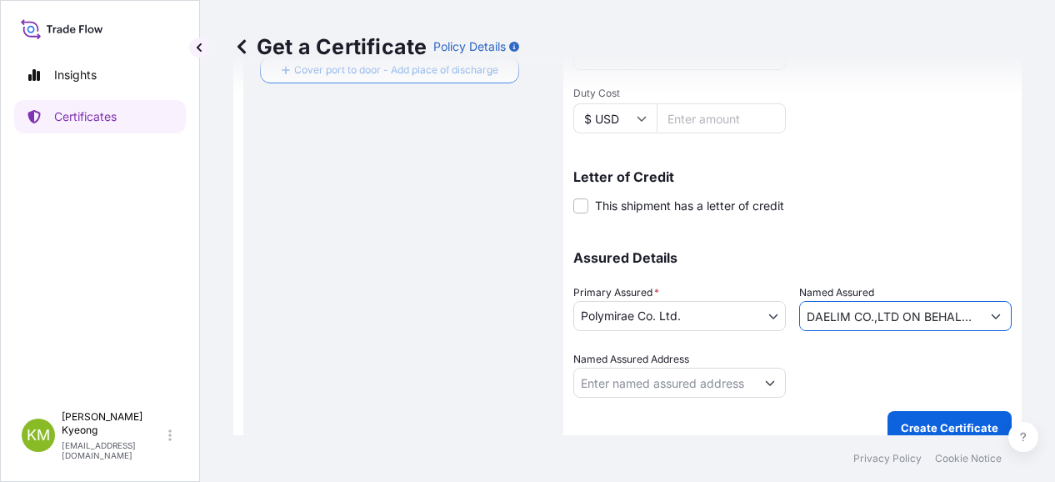
type input "DAELIM CO.,LTD ON BEHALF OF POLYMIRAE"
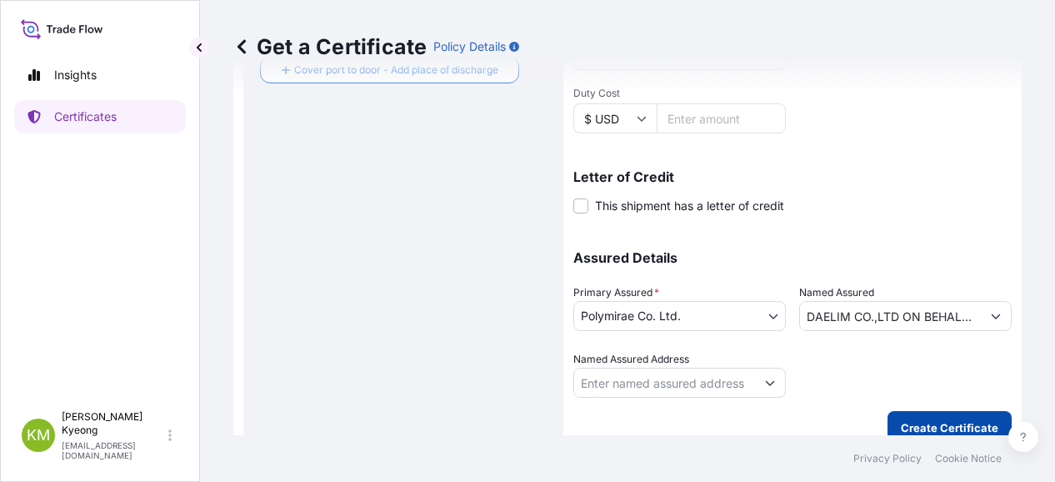
click at [936, 421] on p "Create Certificate" at bounding box center [949, 427] width 97 height 17
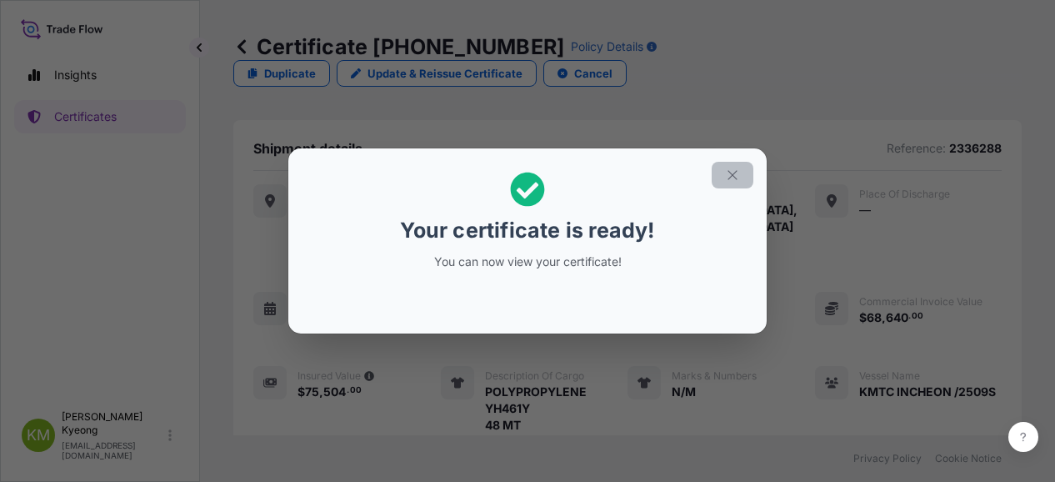
click at [731, 162] on button "button" at bounding box center [733, 175] width 42 height 27
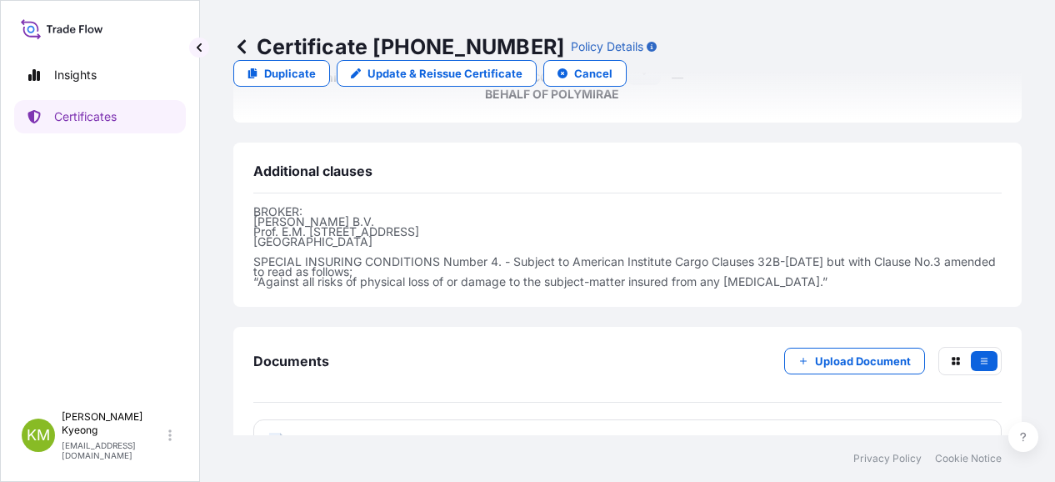
scroll to position [594, 0]
click at [352, 432] on span "Certificate" at bounding box center [327, 440] width 60 height 17
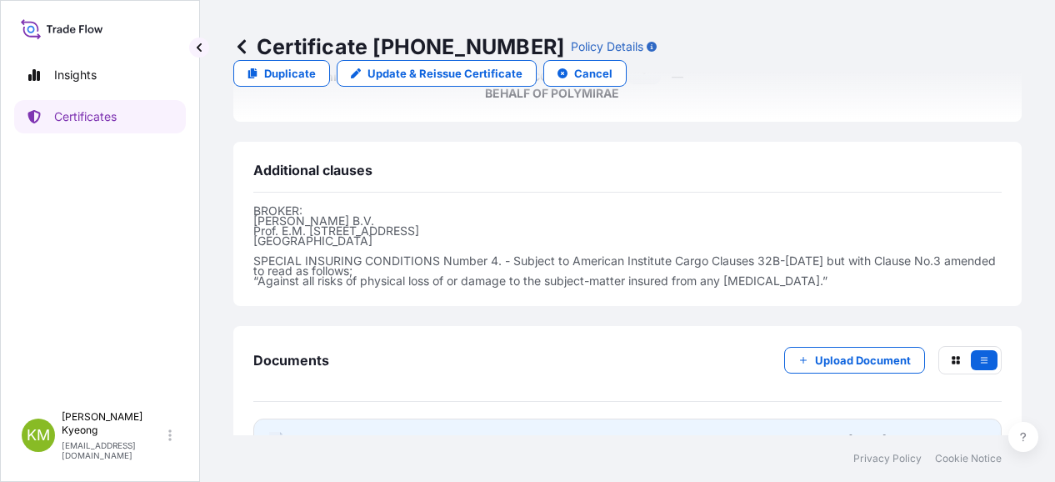
click at [329, 432] on span "Certificate" at bounding box center [327, 440] width 60 height 17
